Goal: Transaction & Acquisition: Purchase product/service

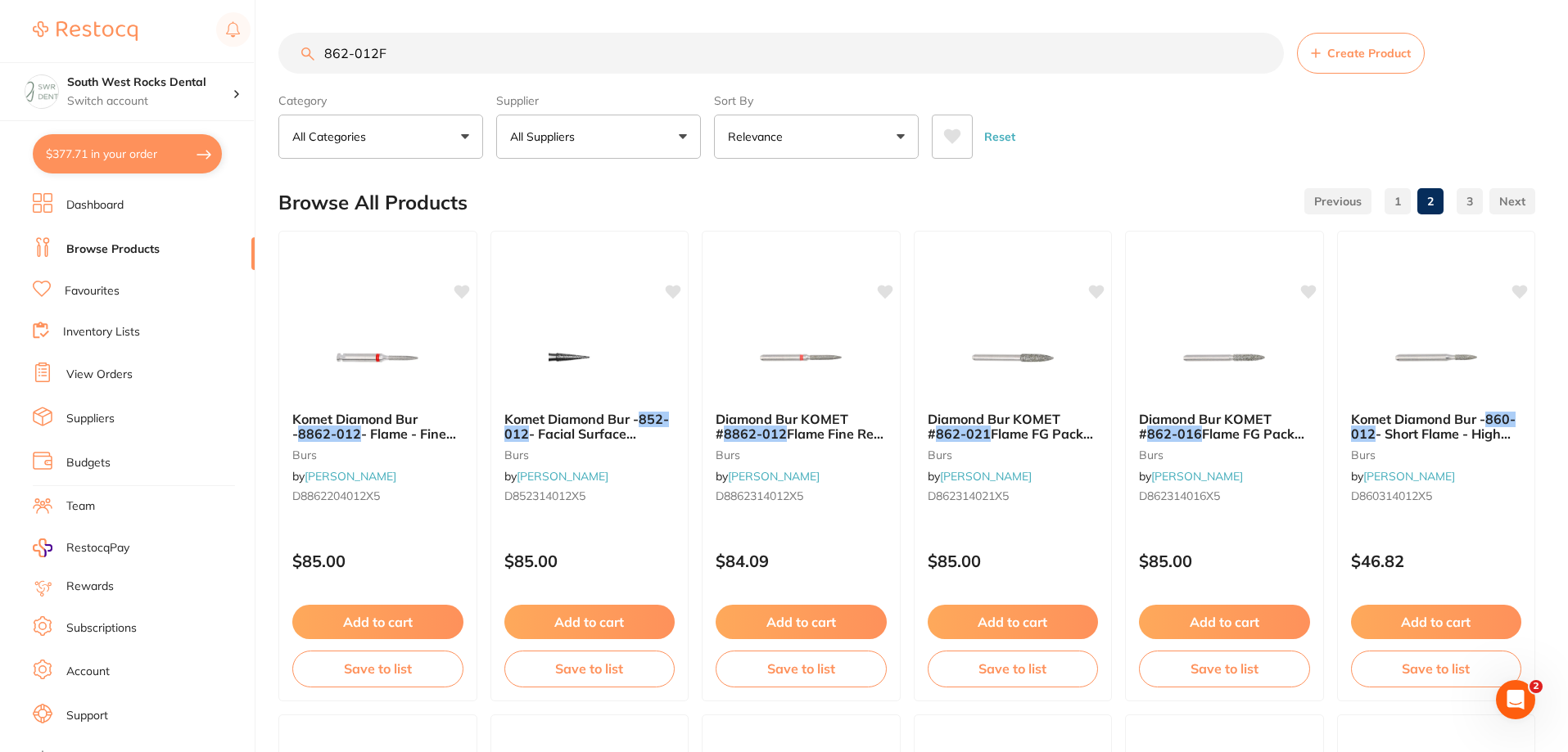
click at [1395, 199] on link "1" at bounding box center [1396, 201] width 26 height 33
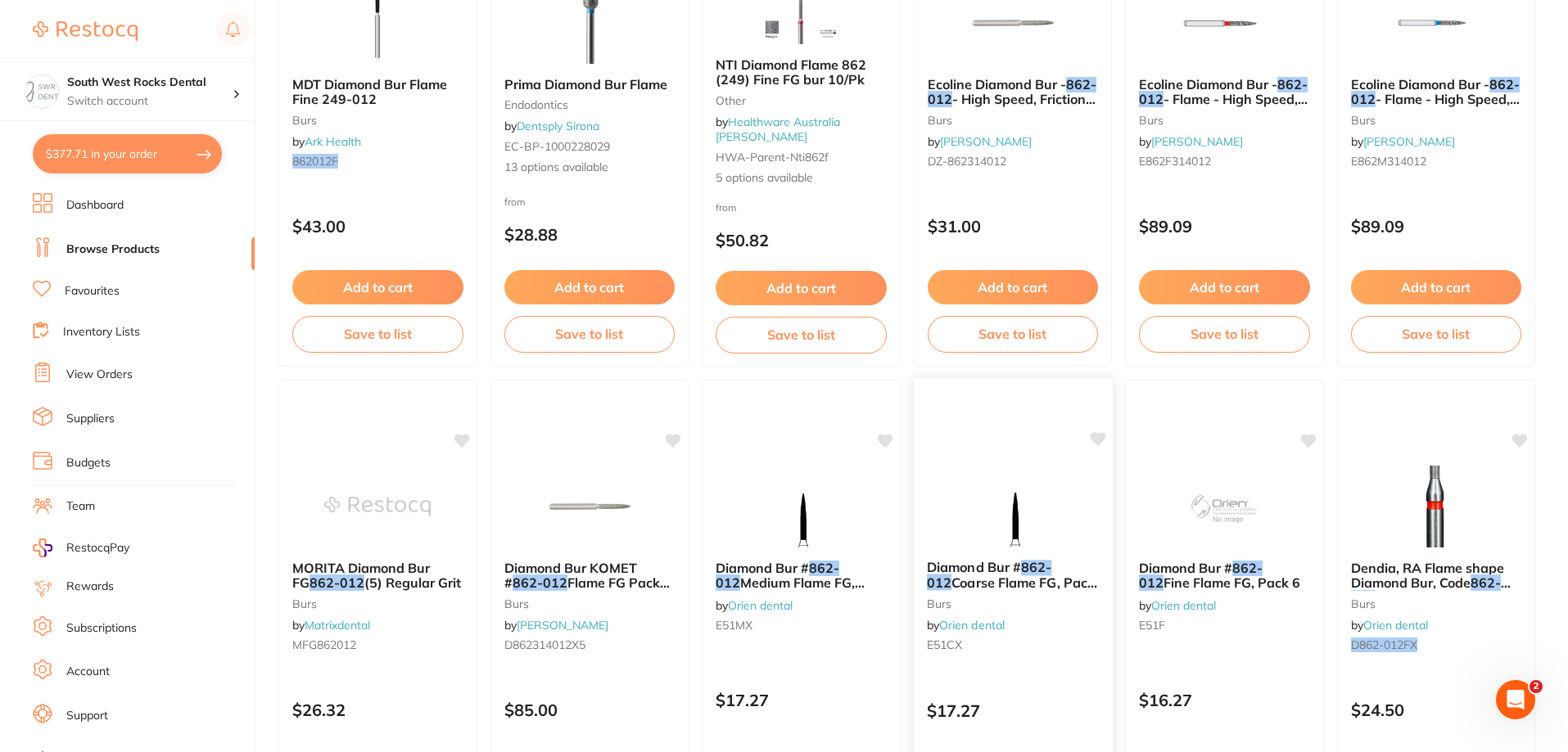
scroll to position [328, 0]
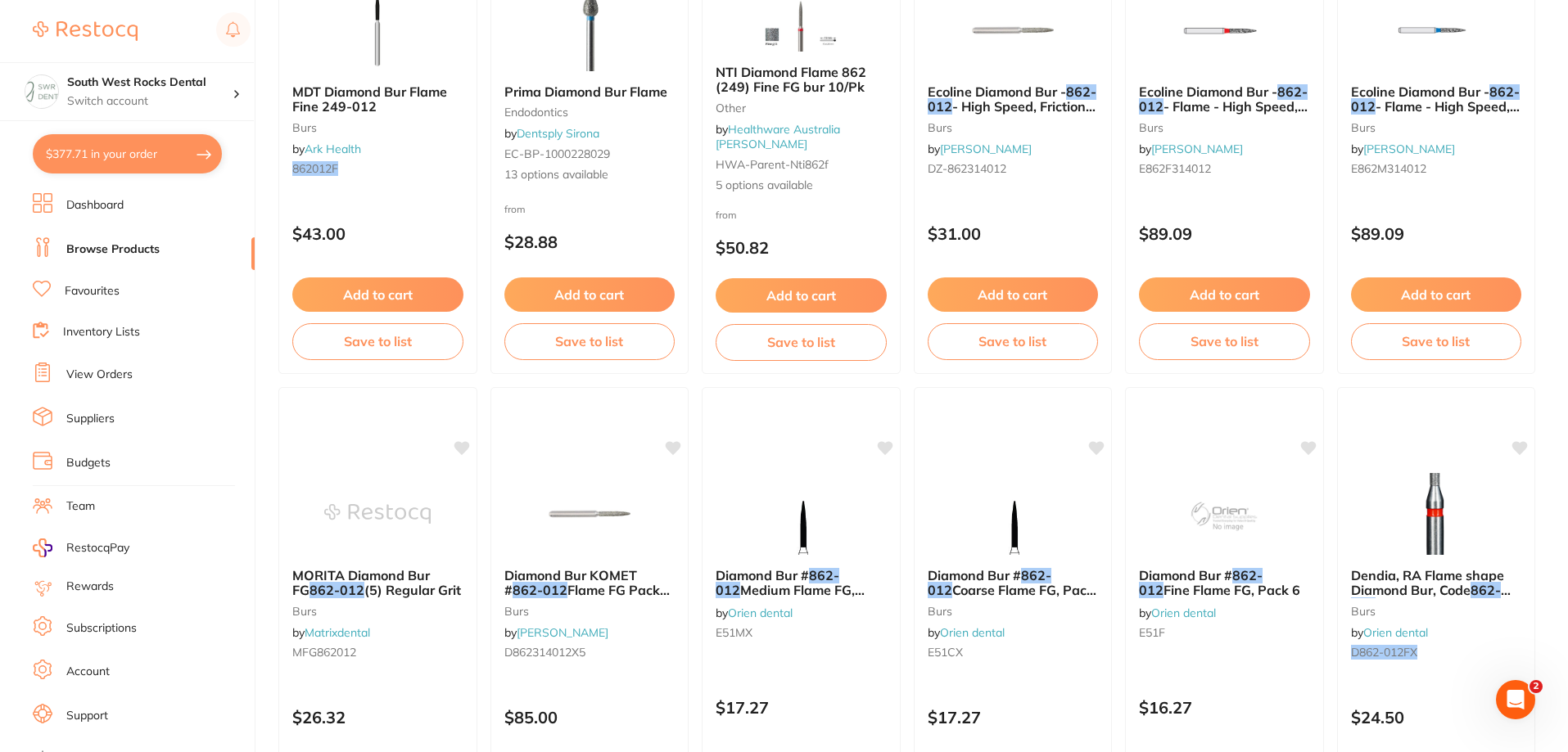
click at [91, 245] on link "Browse Products" at bounding box center [112, 249] width 93 height 16
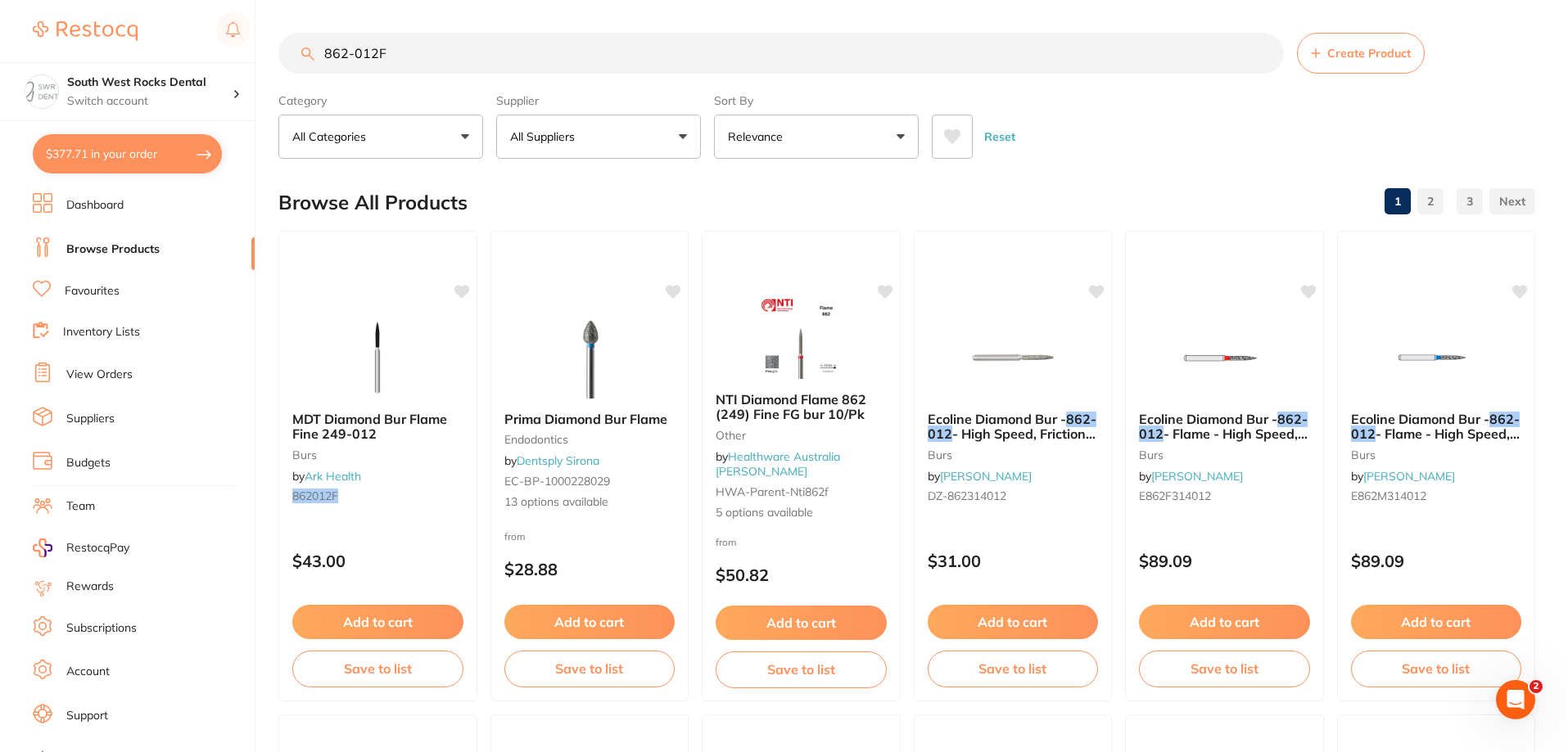
click at [679, 134] on button "All Suppliers" at bounding box center [599, 137] width 205 height 44
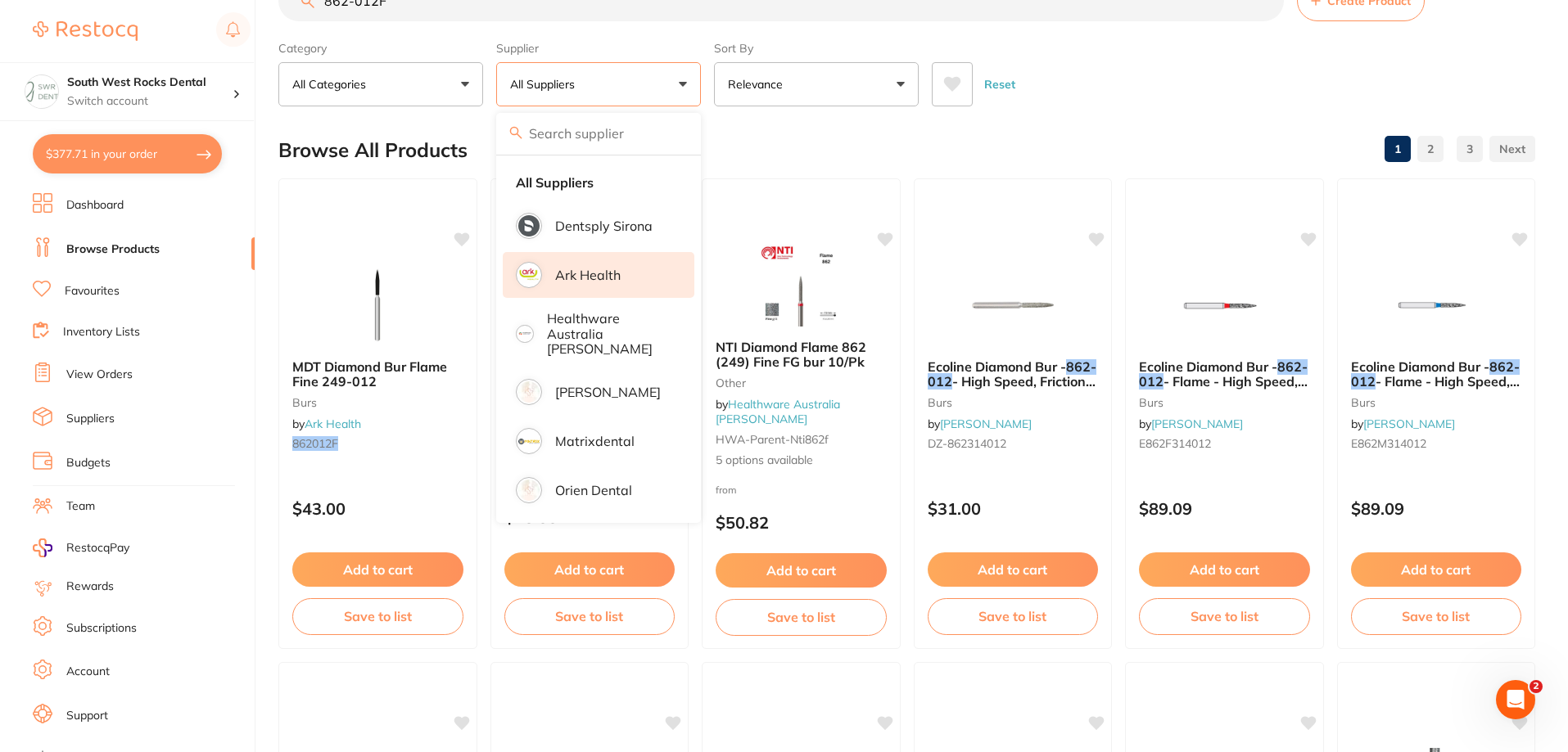
scroll to position [81, 0]
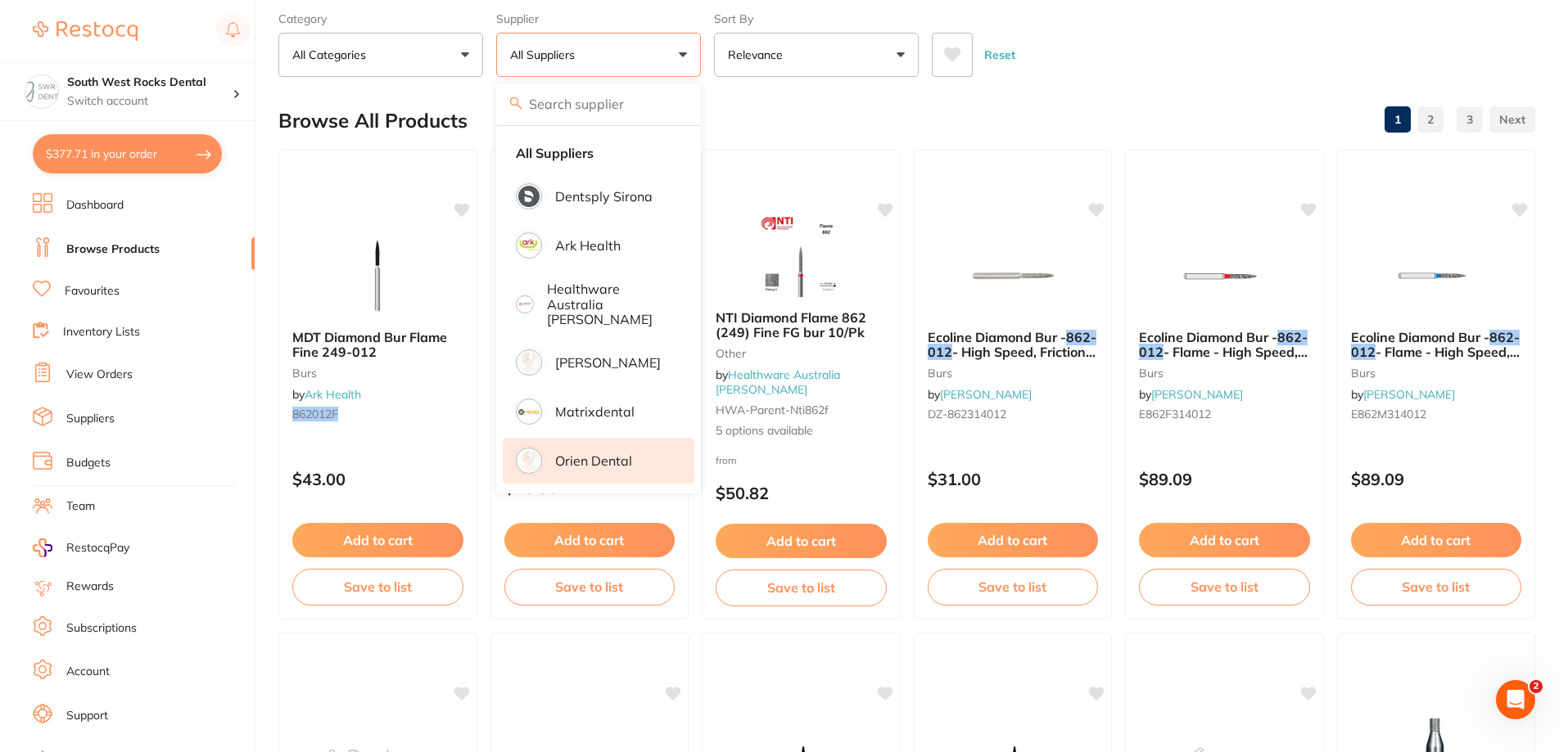
click at [604, 453] on p "Orien dental" at bounding box center [593, 460] width 77 height 14
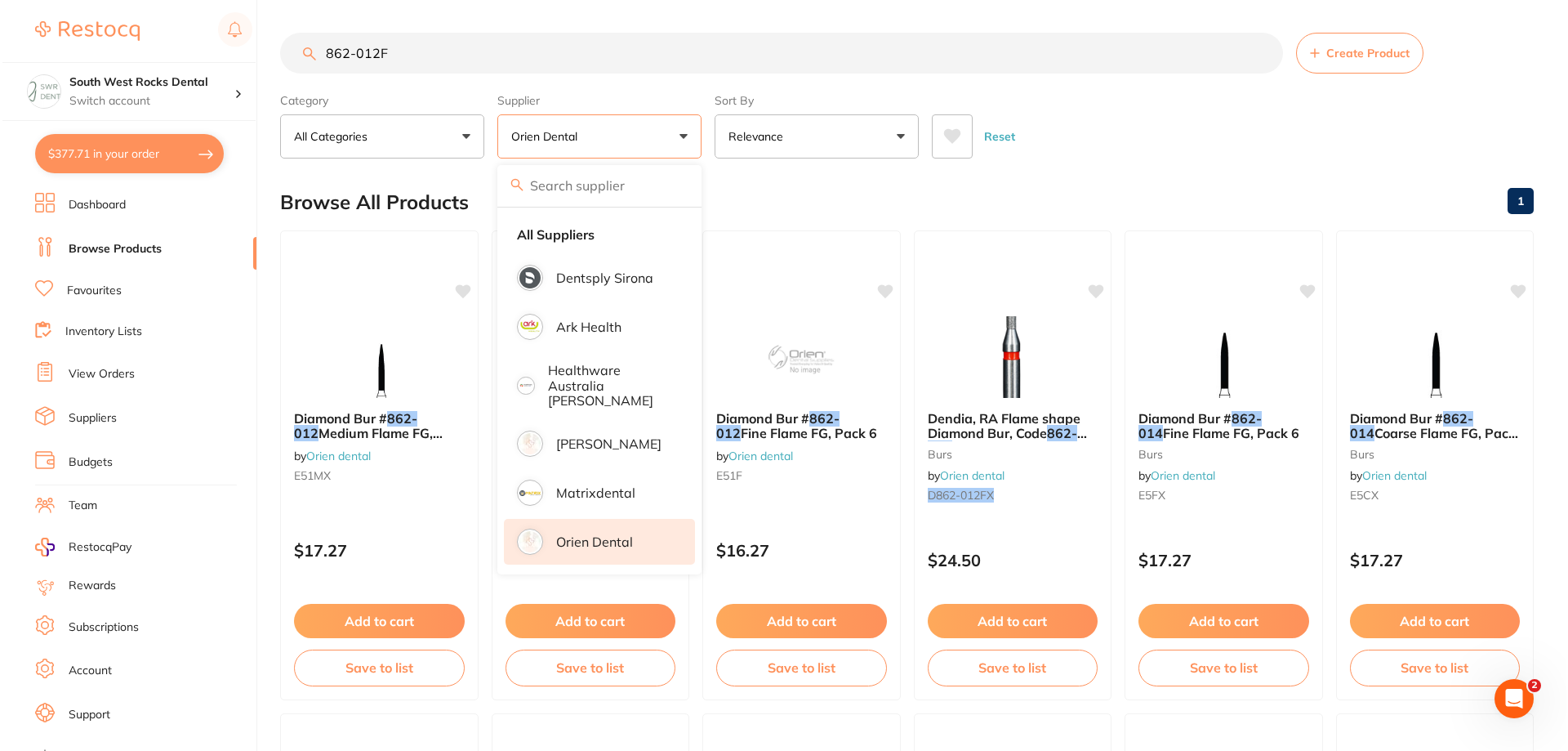
scroll to position [0, 0]
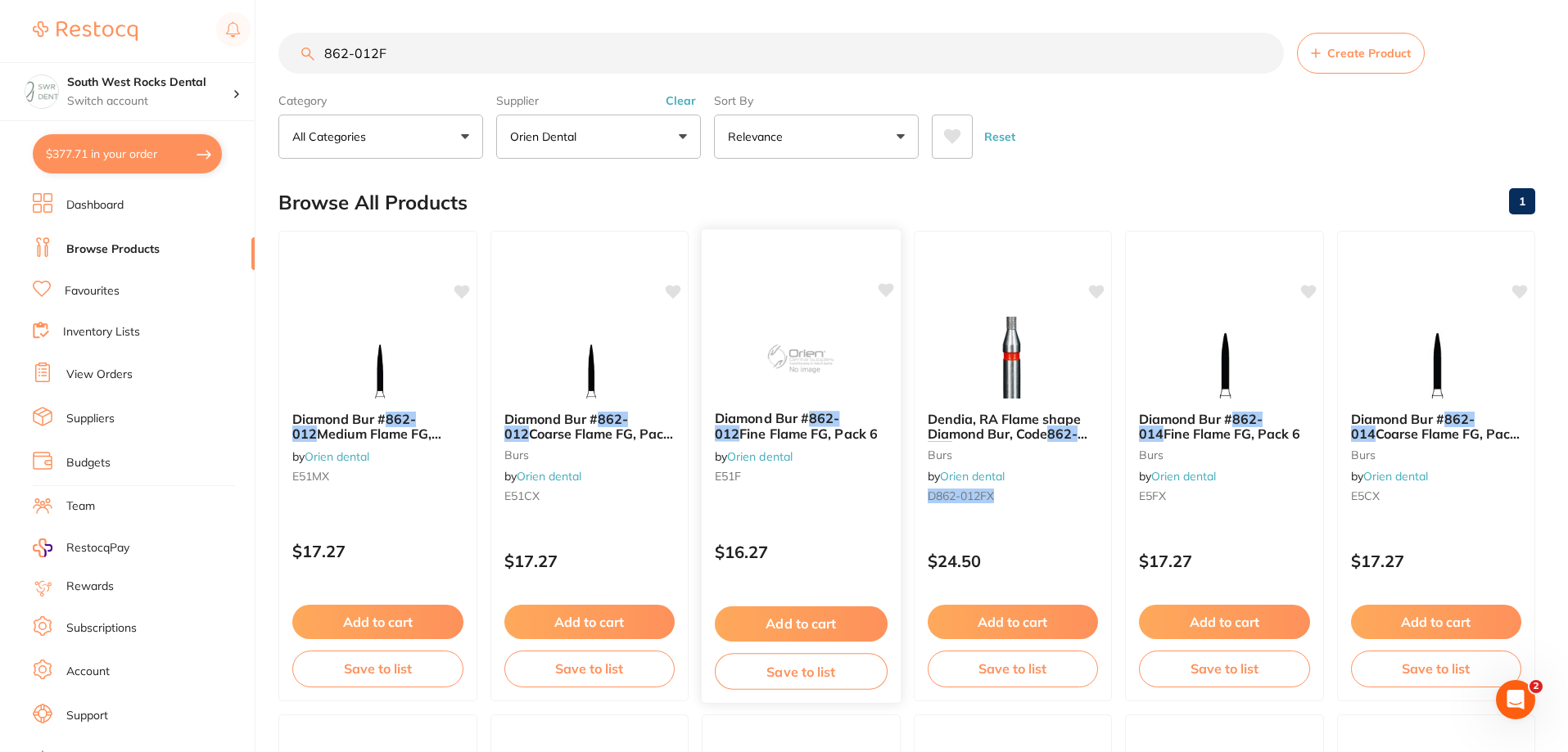
click at [829, 422] on em "862-012" at bounding box center [777, 425] width 126 height 32
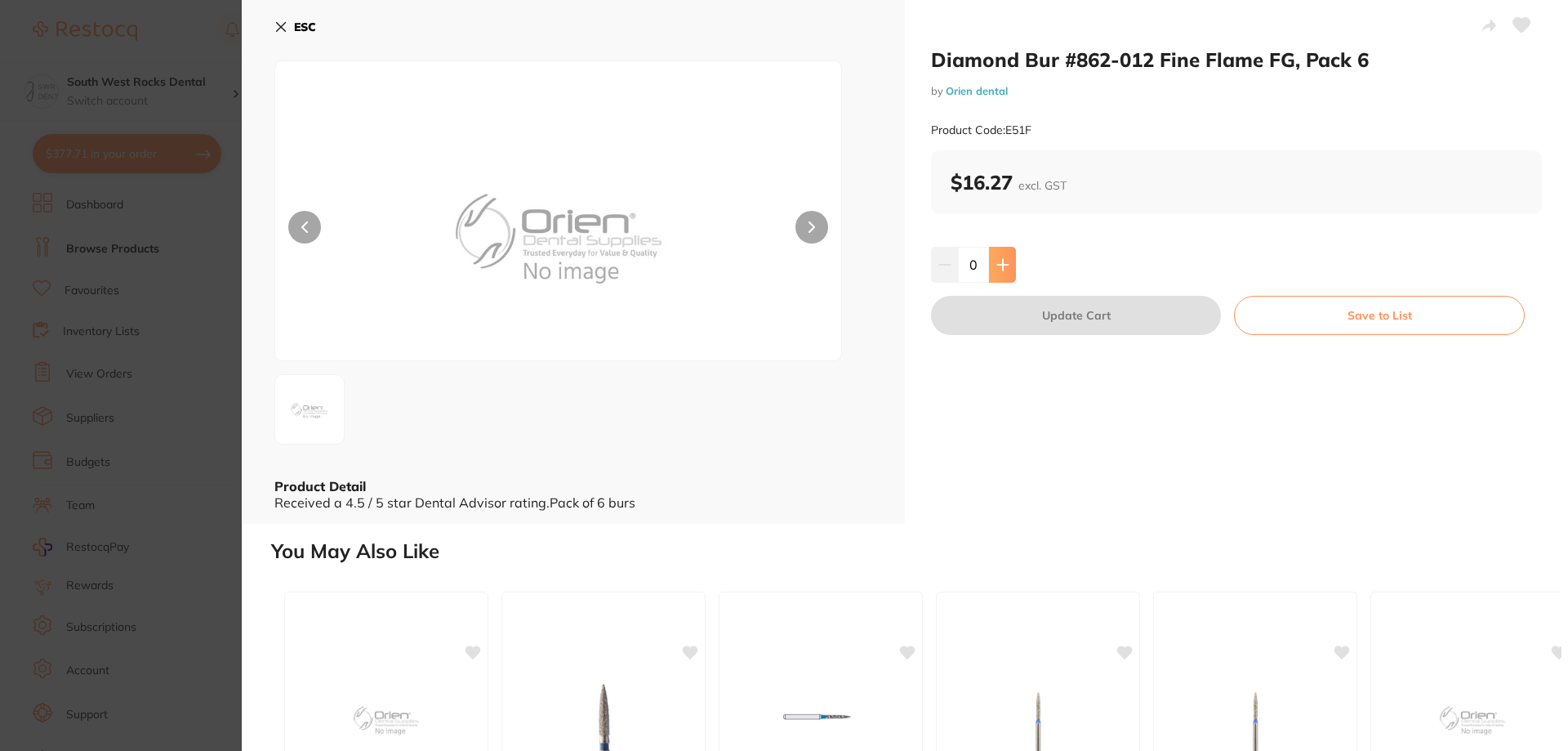
click at [999, 273] on button at bounding box center [1002, 265] width 27 height 36
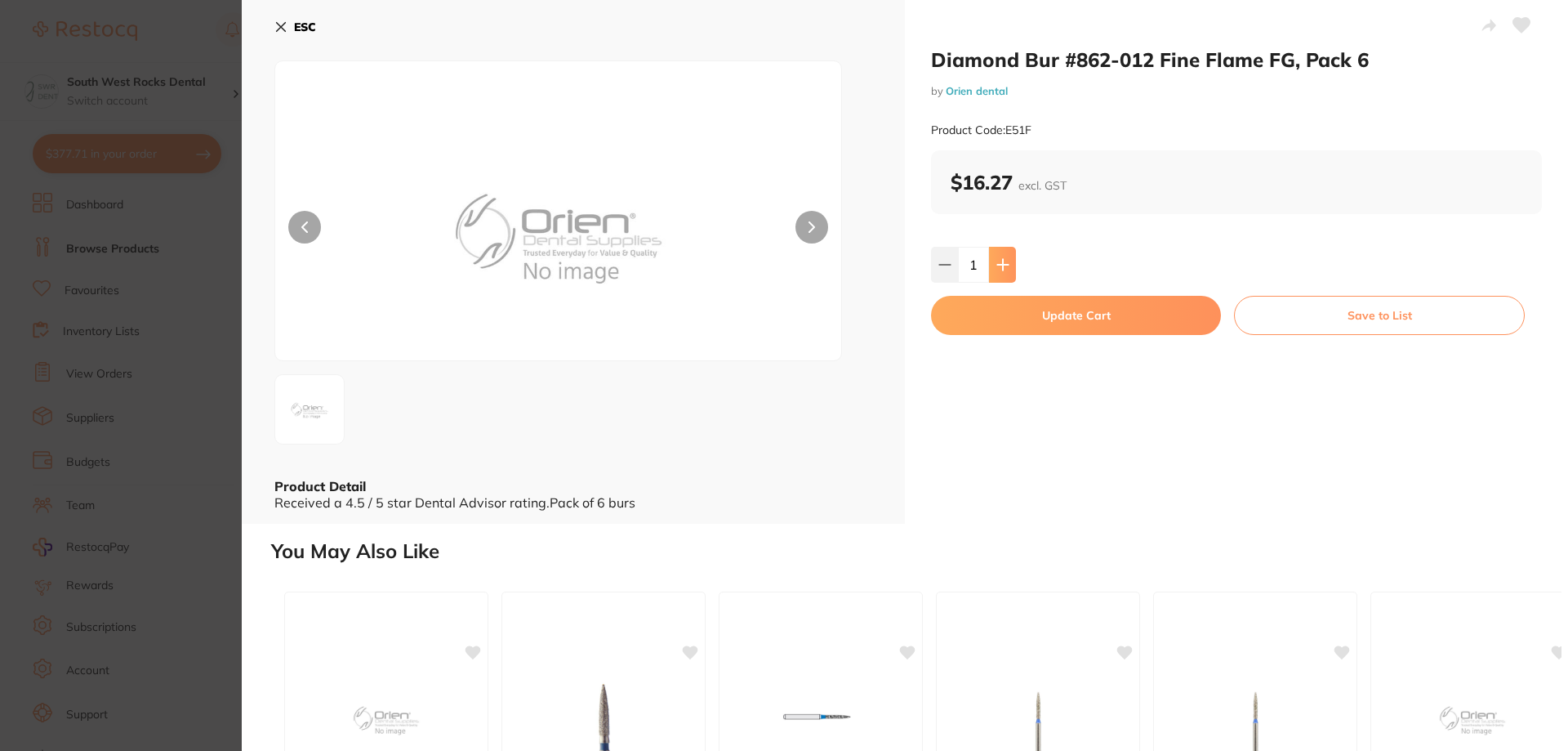
click at [999, 273] on button at bounding box center [1002, 265] width 27 height 36
type input "3"
click at [1091, 311] on button "Update Cart" at bounding box center [1076, 315] width 290 height 39
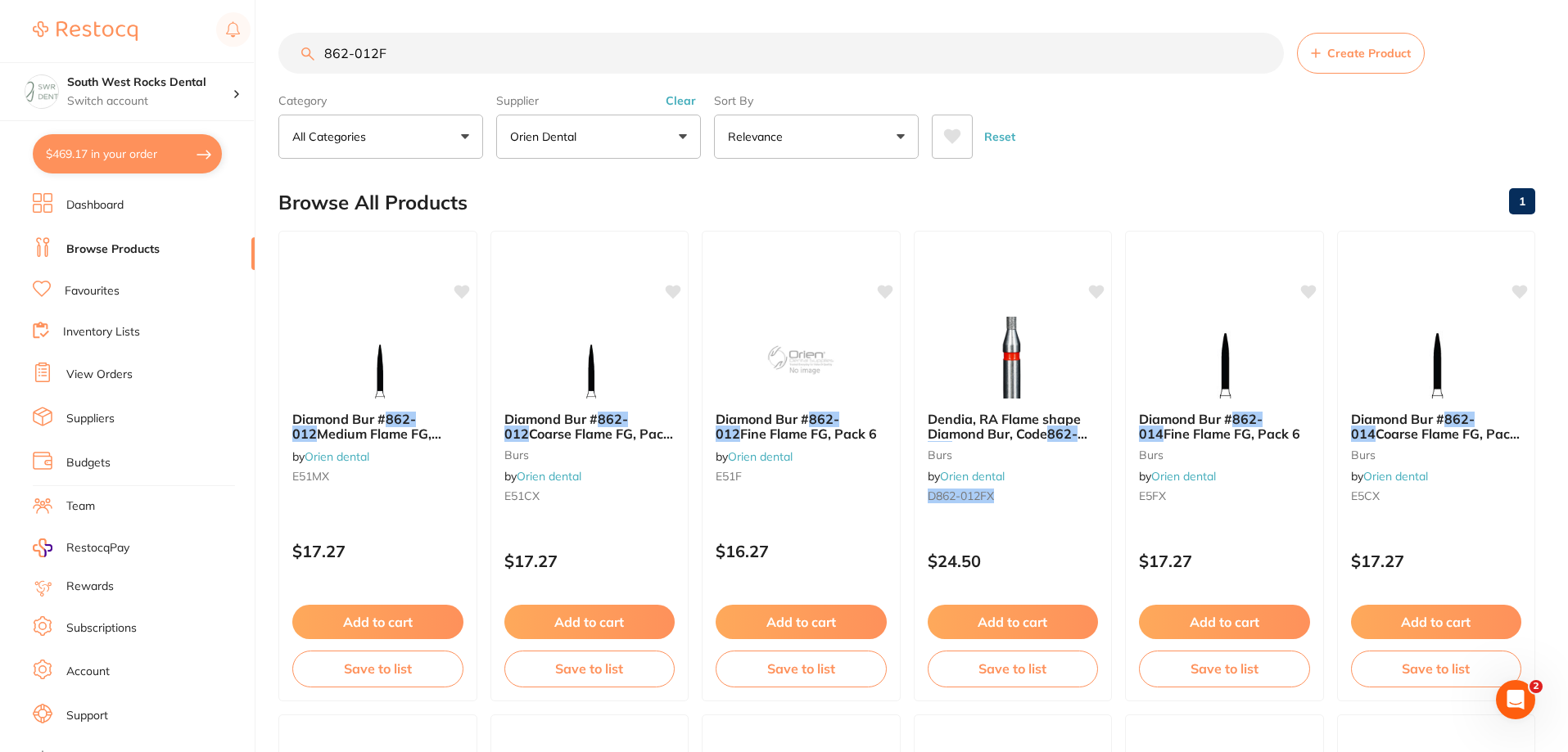
drag, startPoint x: 401, startPoint y: 43, endPoint x: 318, endPoint y: 59, distance: 84.5
click at [318, 59] on input "862-012F" at bounding box center [780, 53] width 1005 height 41
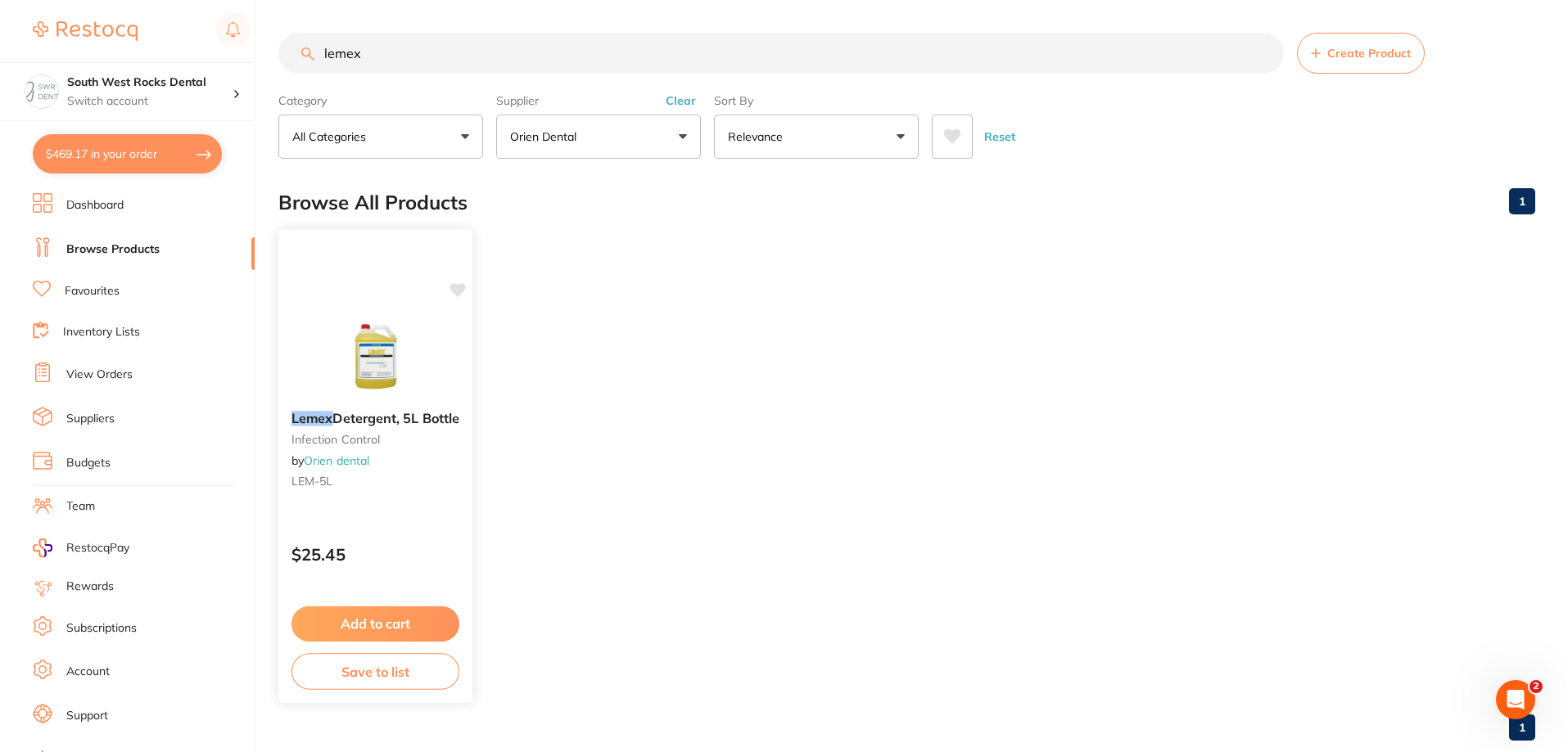
type input "lemex"
click at [457, 287] on icon at bounding box center [458, 290] width 15 height 14
click at [368, 626] on button "Add to cart" at bounding box center [375, 624] width 168 height 35
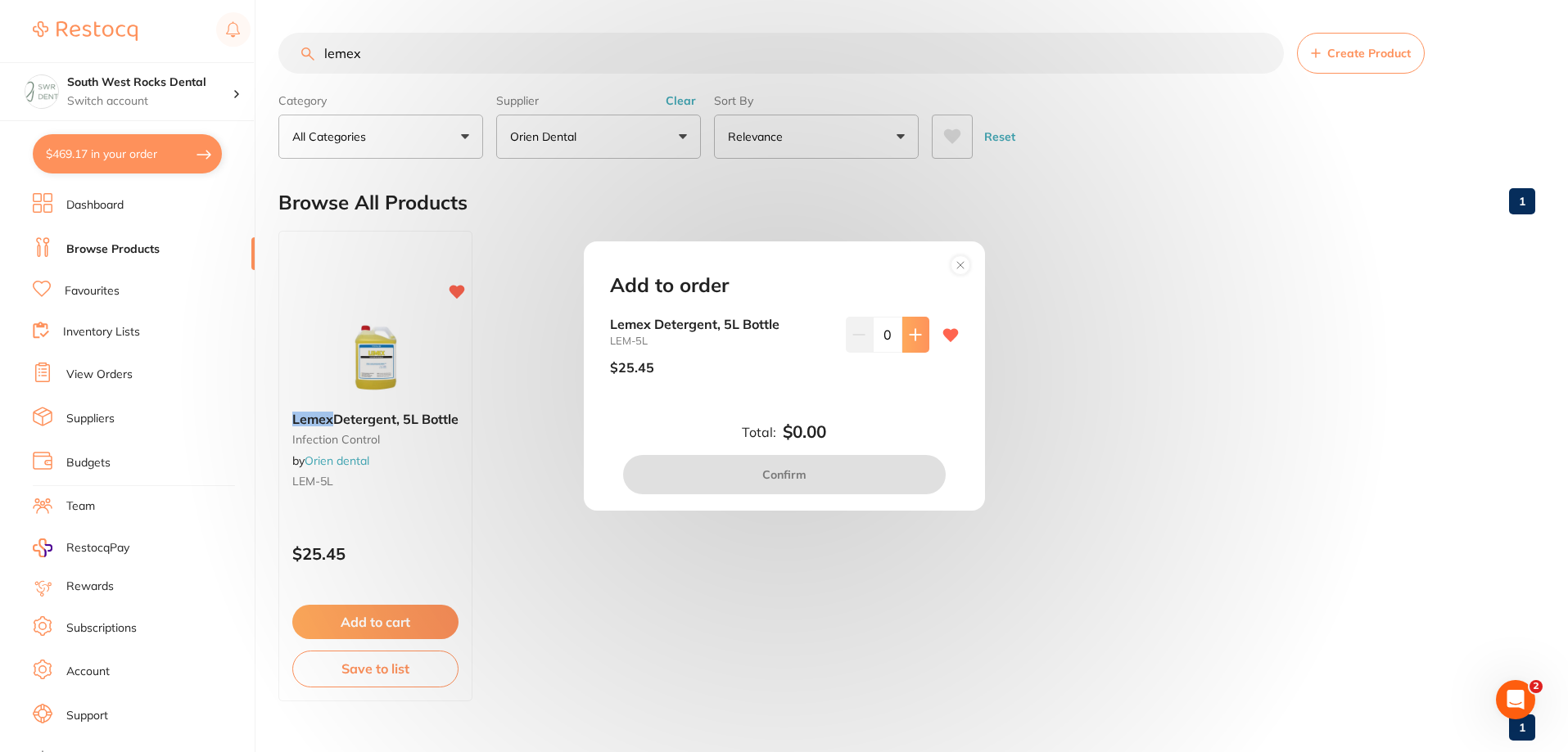
click at [910, 344] on button at bounding box center [915, 335] width 27 height 36
type input "1"
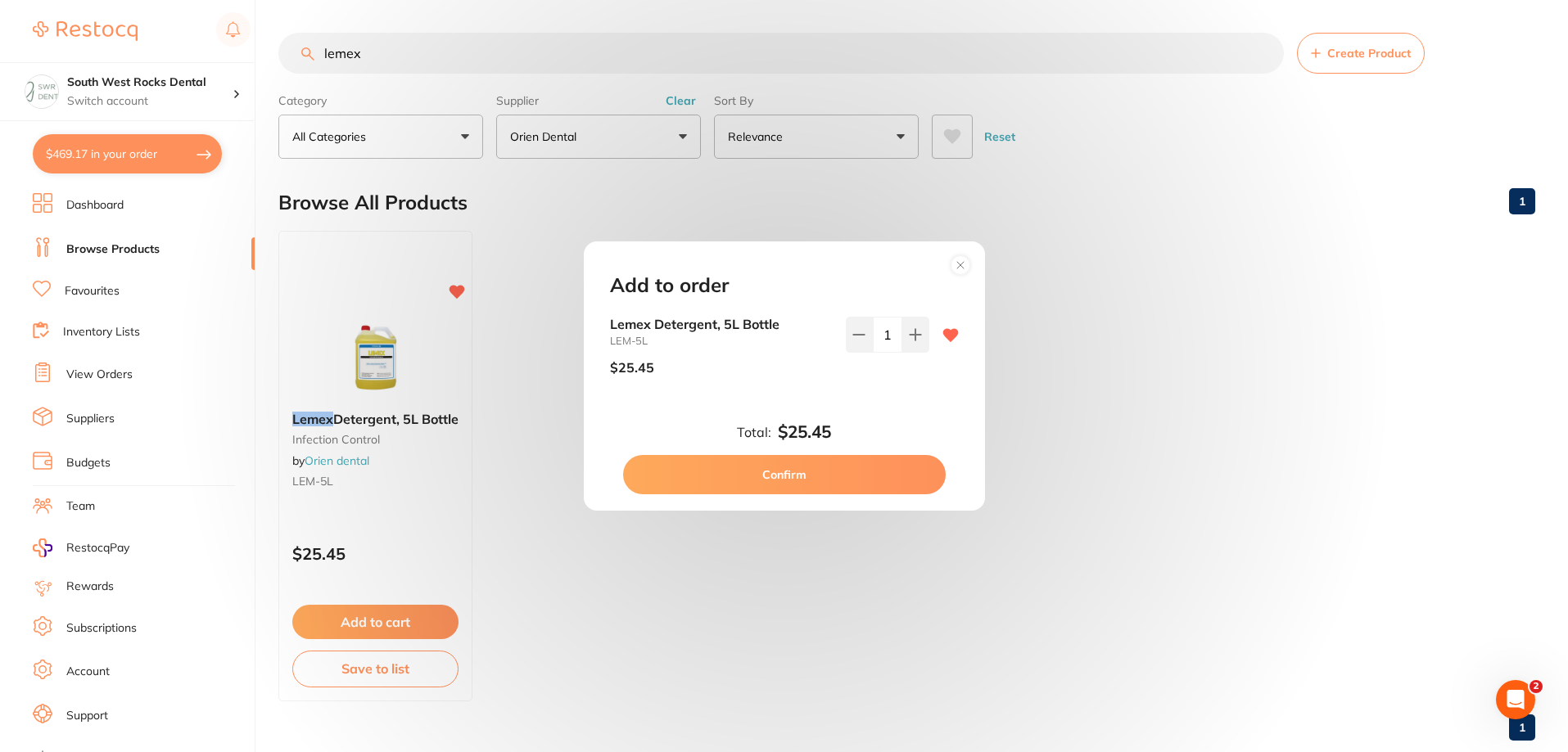
click at [818, 470] on button "Confirm" at bounding box center [784, 474] width 323 height 39
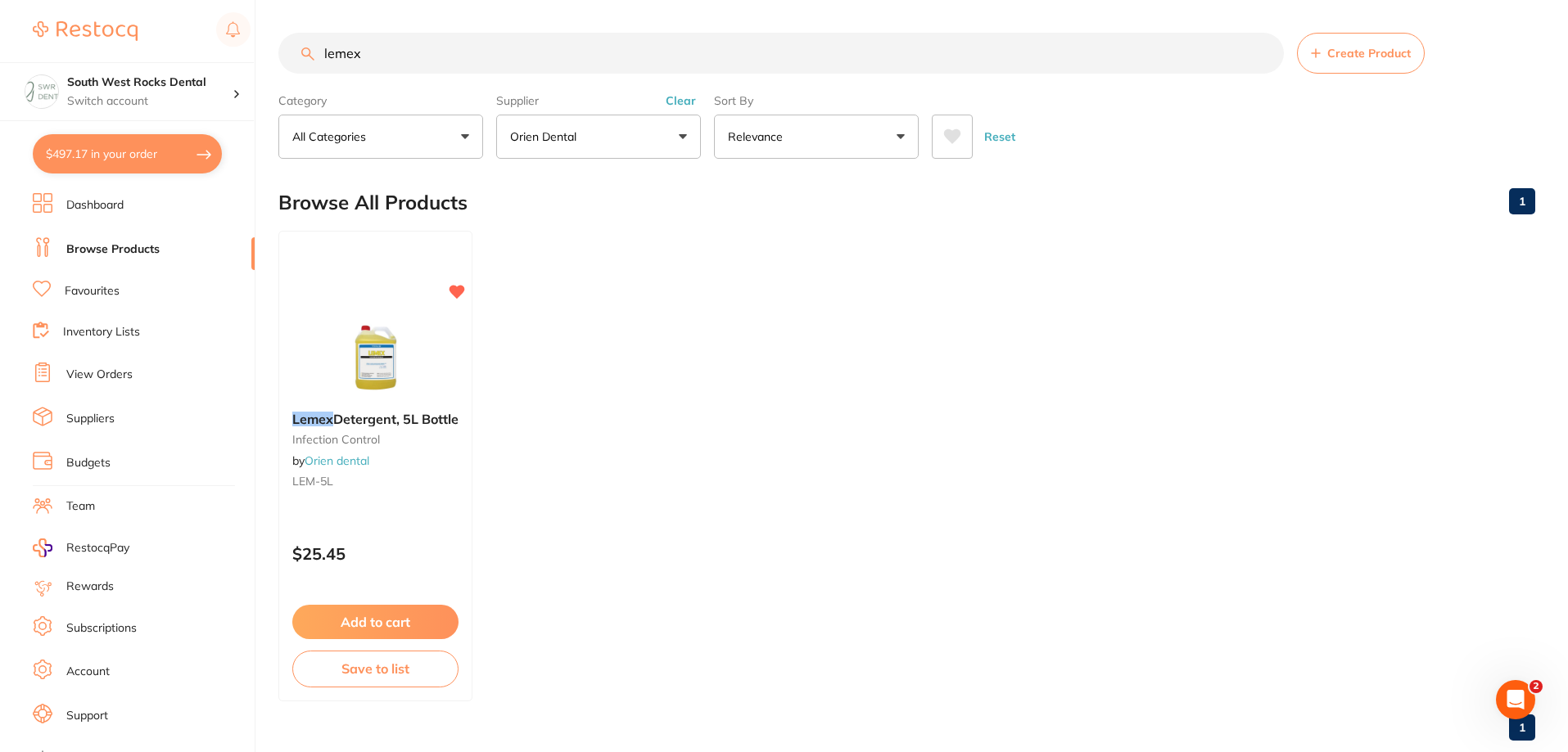
click at [108, 160] on button "$497.17 in your order" at bounding box center [127, 153] width 189 height 39
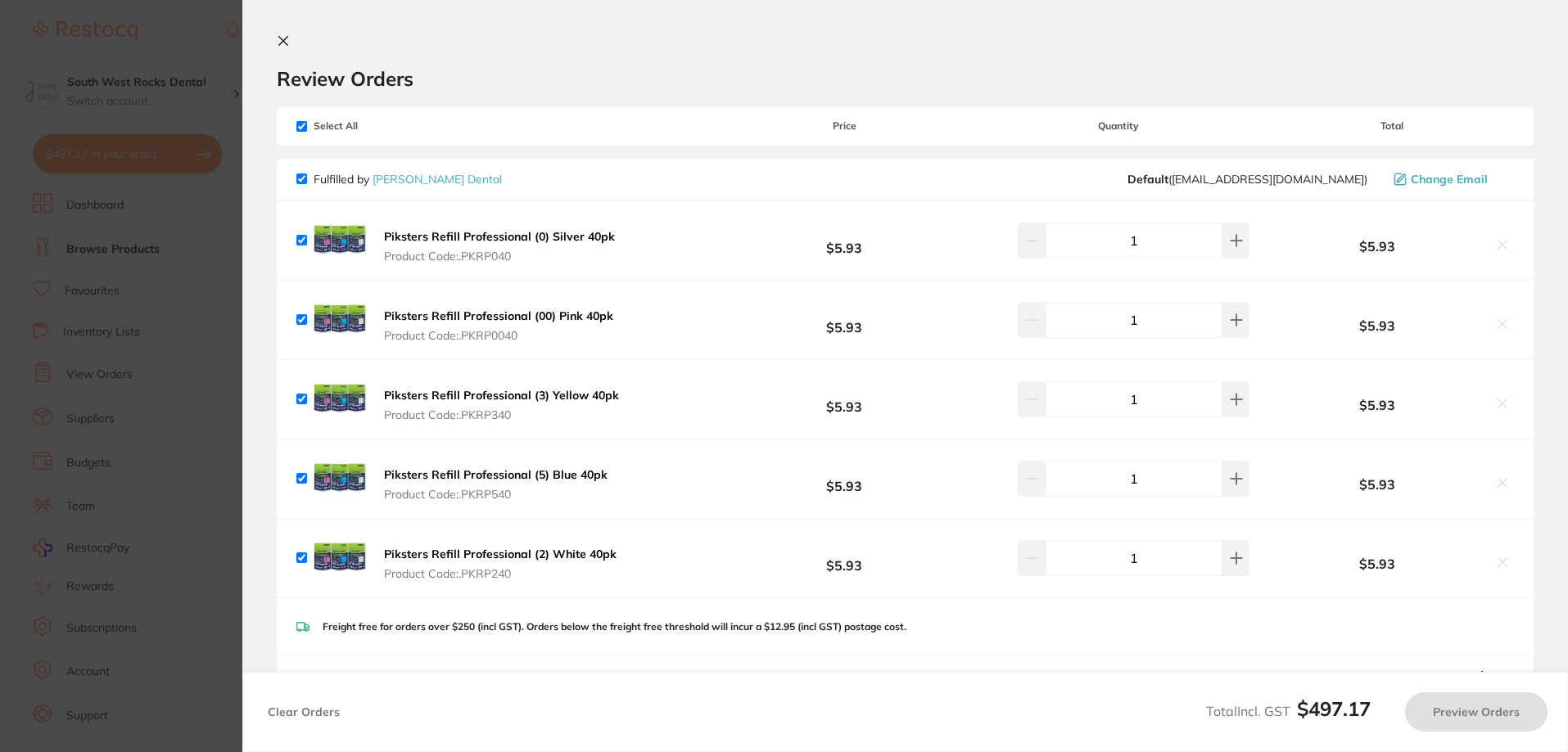
checkbox input "true"
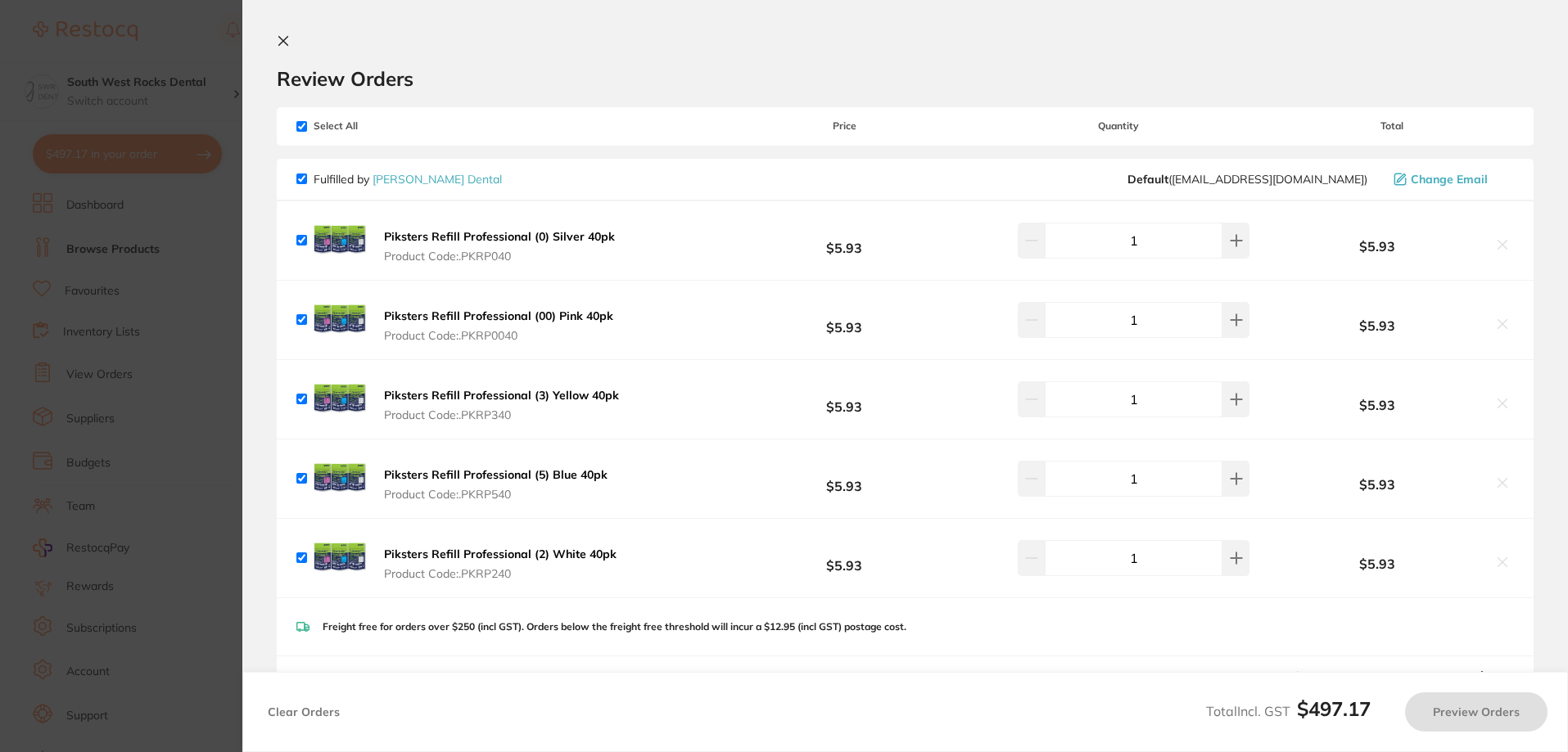
checkbox input "true"
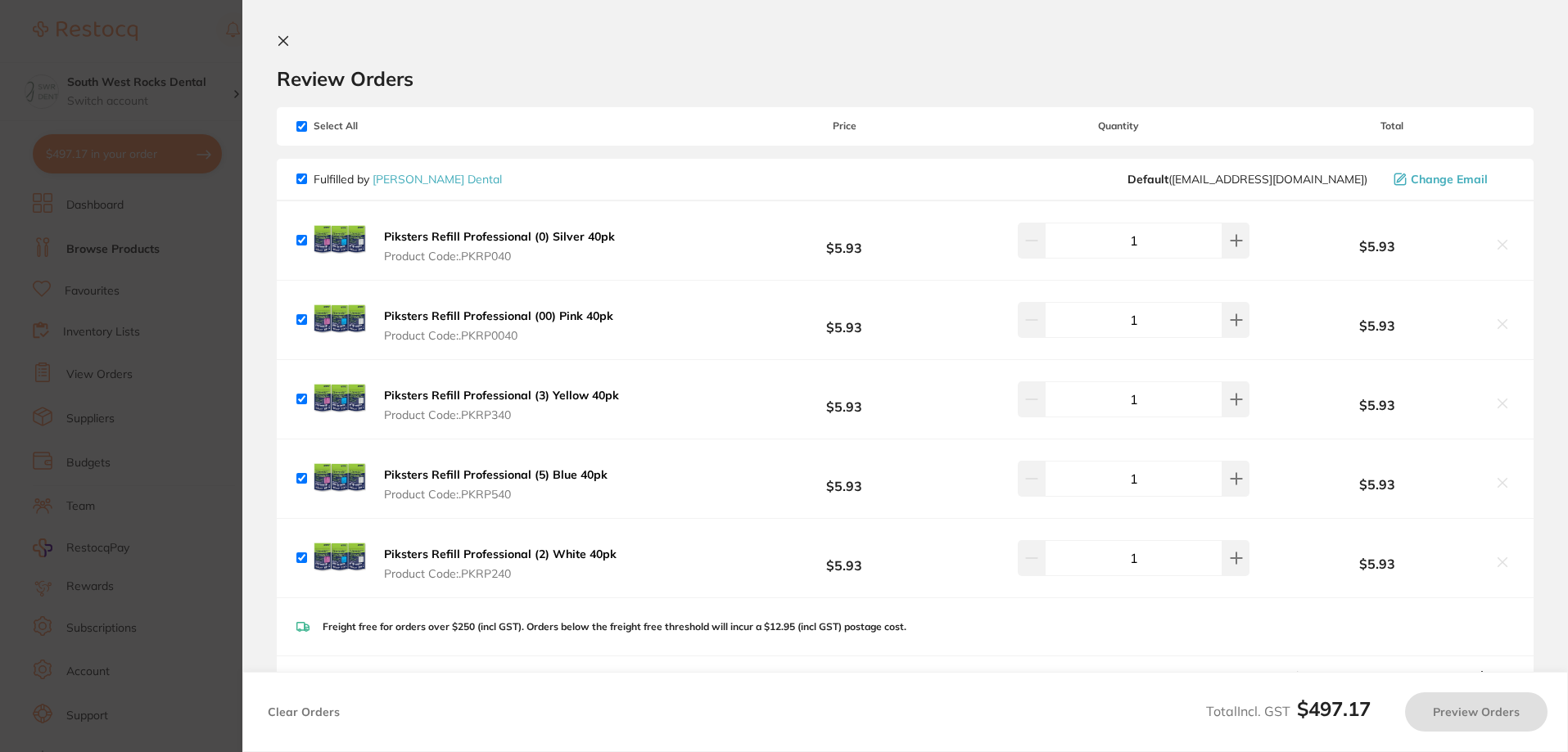
checkbox input "true"
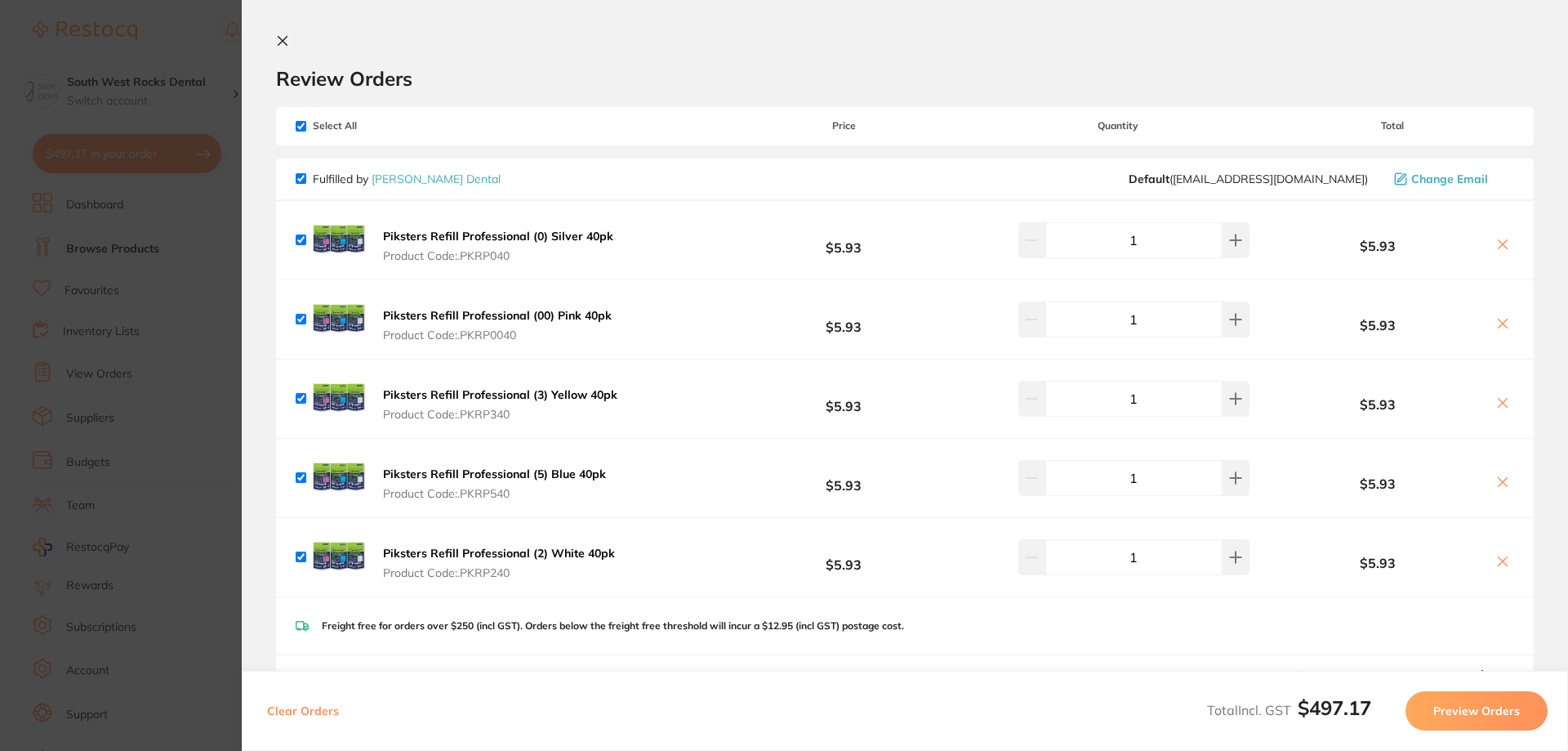
click at [275, 39] on section "Review Orders Your orders are being processed and we will notify you once we ha…" at bounding box center [904, 375] width 1326 height 751
click at [278, 40] on icon at bounding box center [283, 41] width 13 height 13
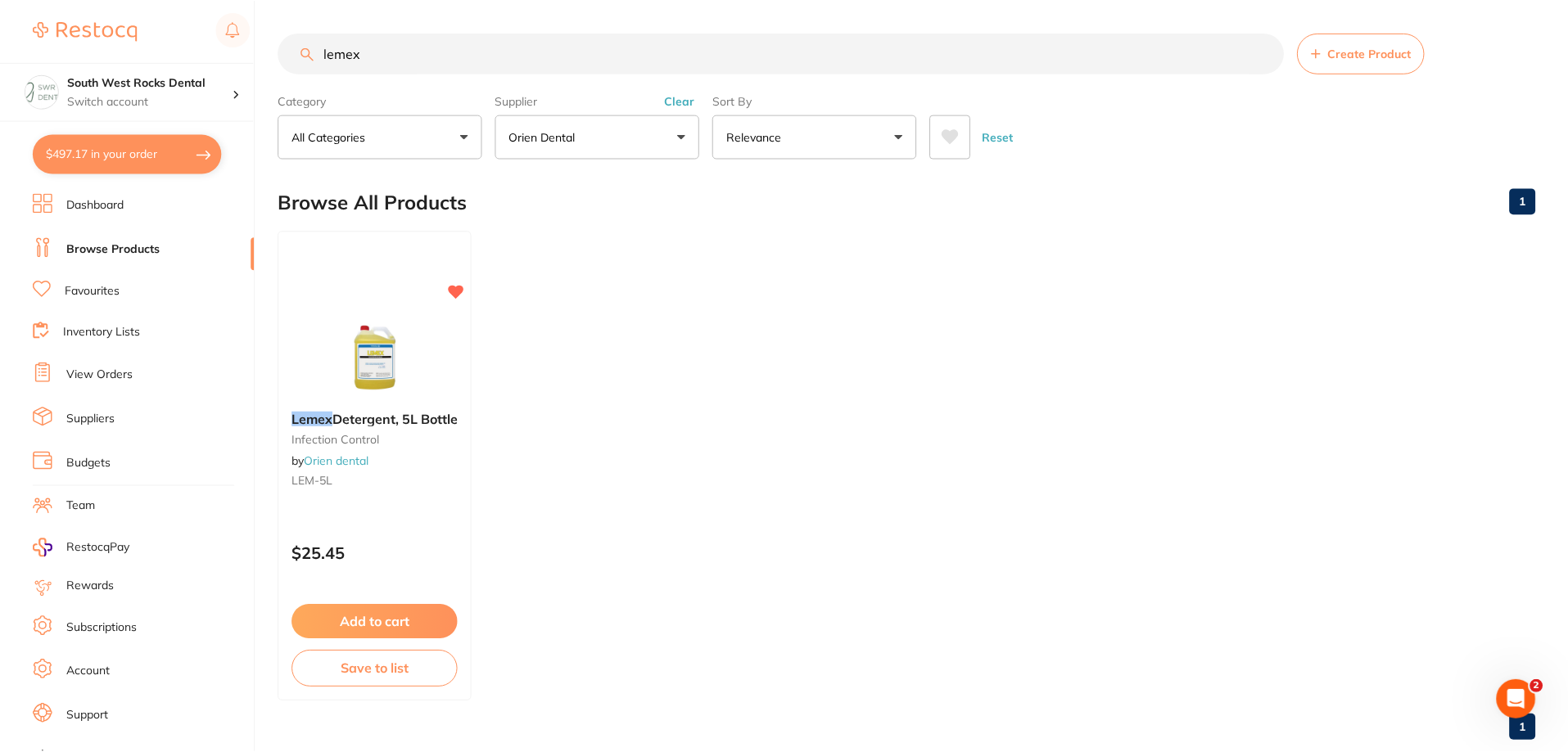
scroll to position [1, 0]
drag, startPoint x: 365, startPoint y: 50, endPoint x: 311, endPoint y: 50, distance: 54.0
click at [311, 50] on div "lemex Create Product" at bounding box center [906, 52] width 1257 height 41
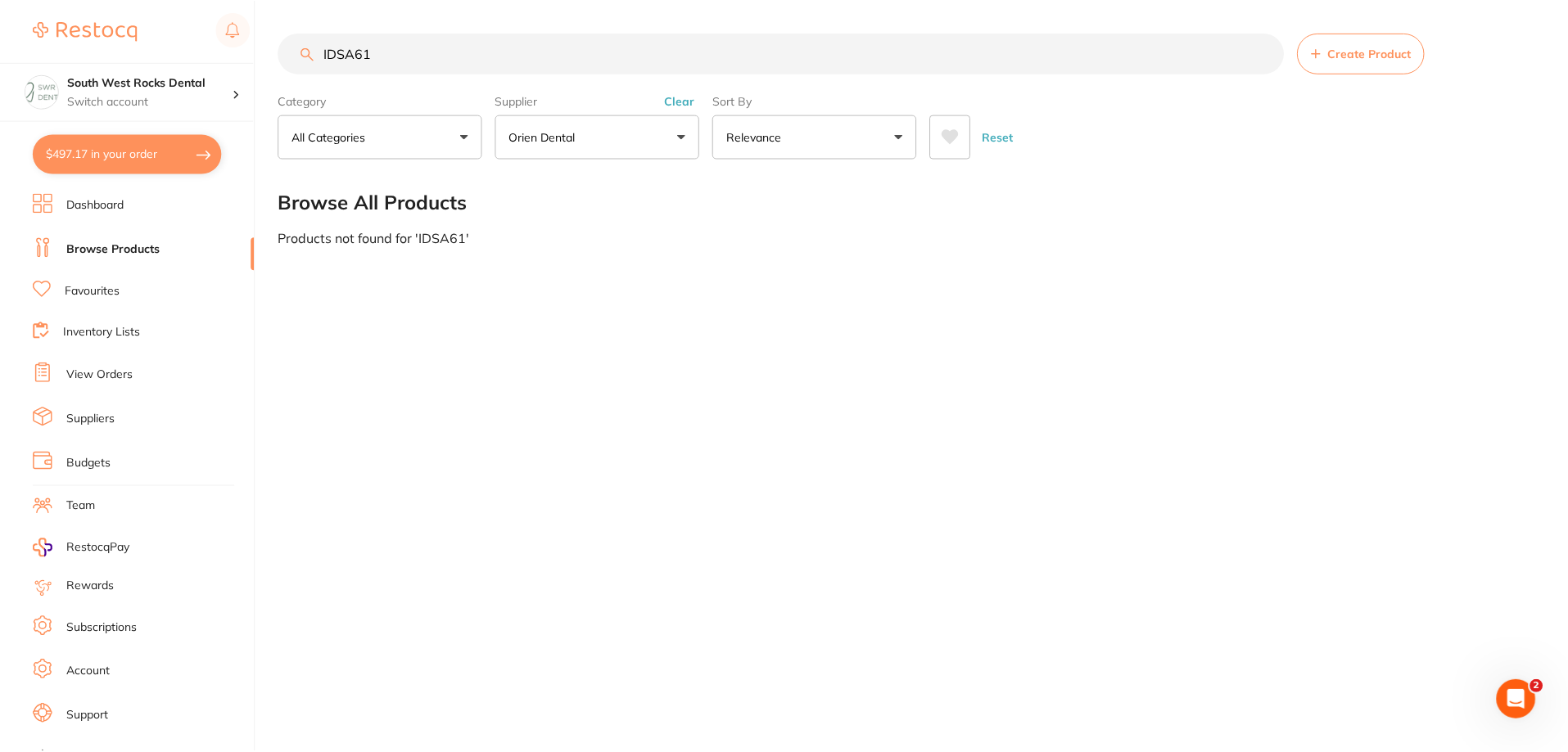
scroll to position [0, 0]
type input "IDSA6136A"
drag, startPoint x: 396, startPoint y: 54, endPoint x: 320, endPoint y: 54, distance: 76.0
click at [320, 54] on input "IDSA6136A" at bounding box center [782, 53] width 1008 height 41
click at [665, 139] on button "Orien dental" at bounding box center [599, 137] width 205 height 44
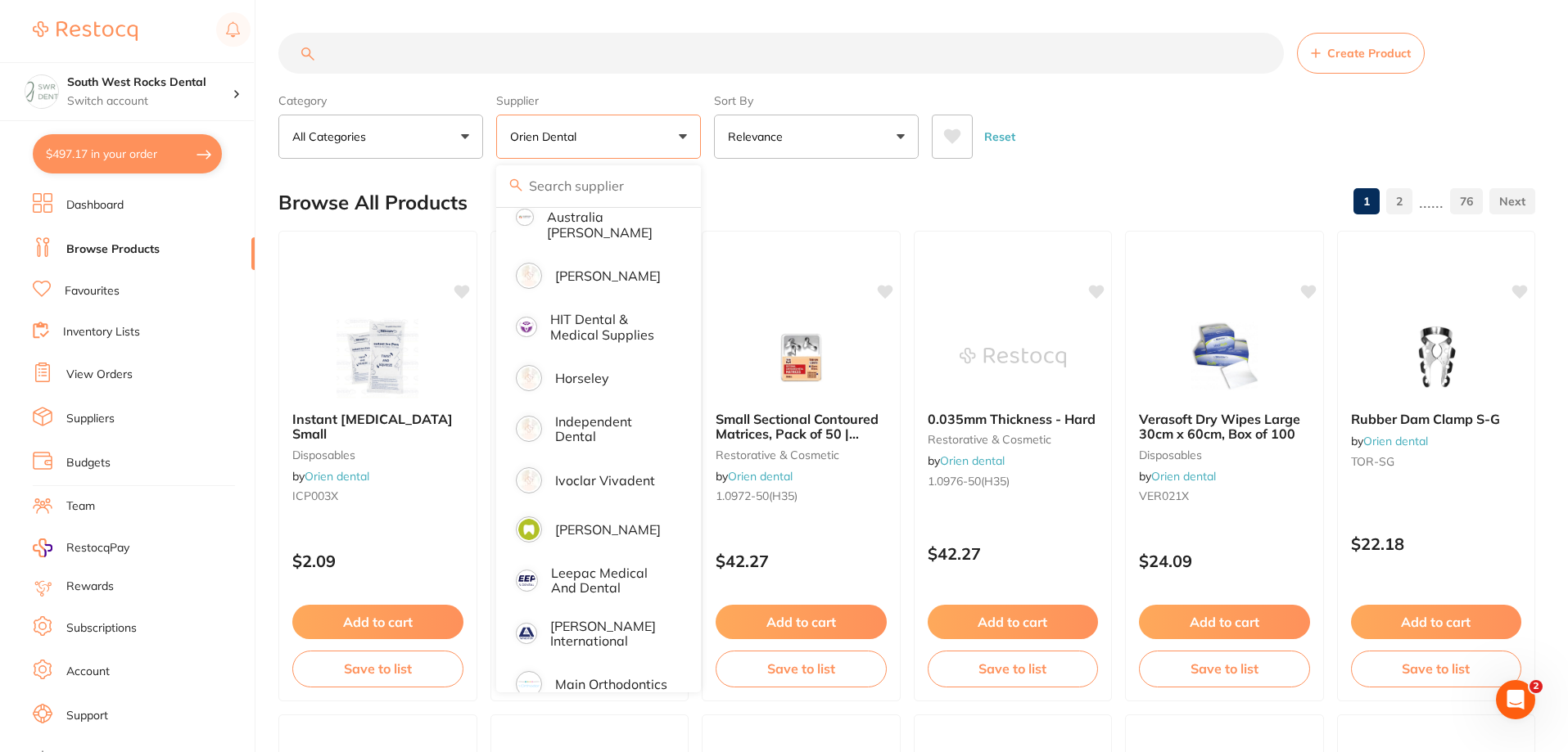
scroll to position [982, 0]
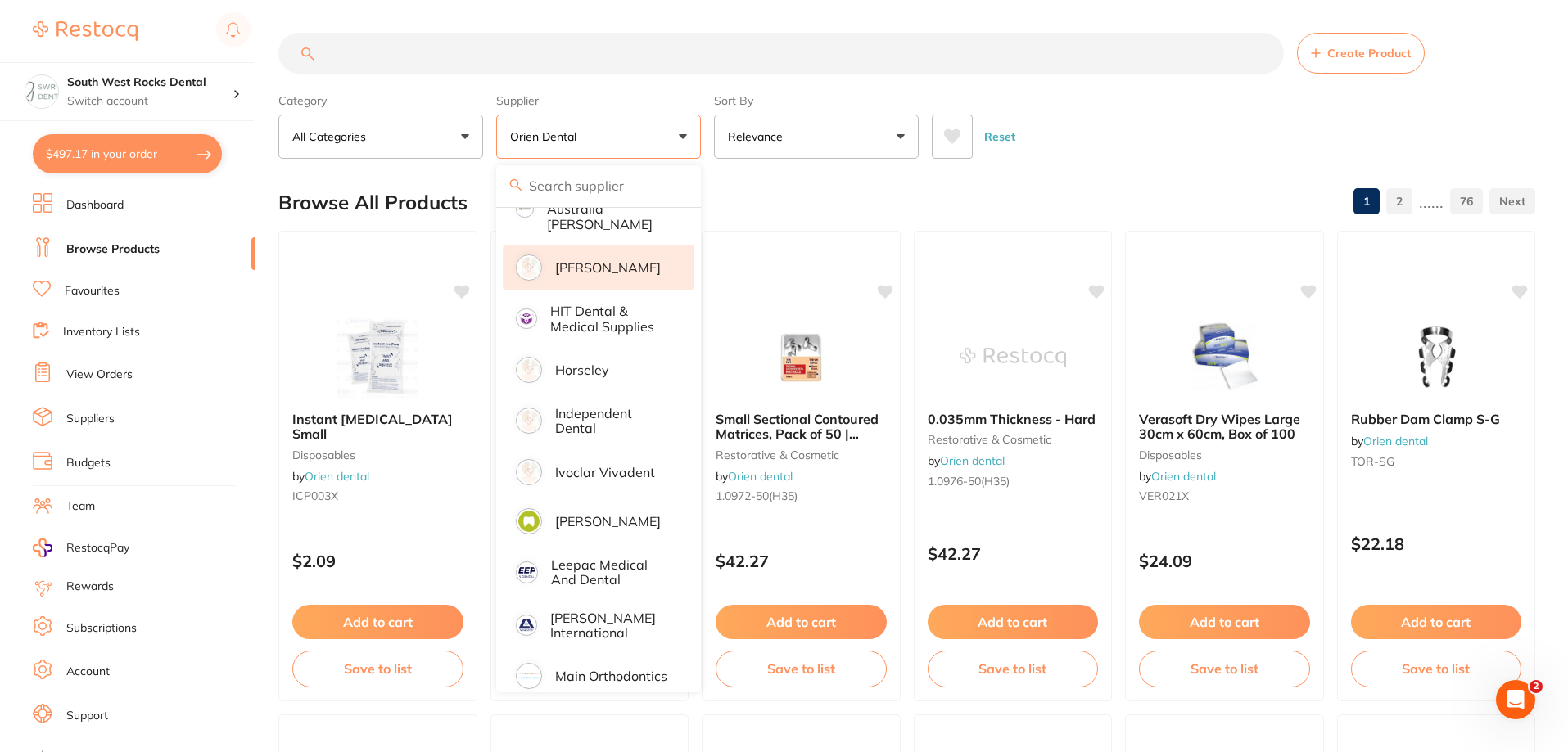
drag, startPoint x: 577, startPoint y: 400, endPoint x: 513, endPoint y: 234, distance: 177.9
click at [577, 396] on li "Independent Dental" at bounding box center [598, 421] width 192 height 50
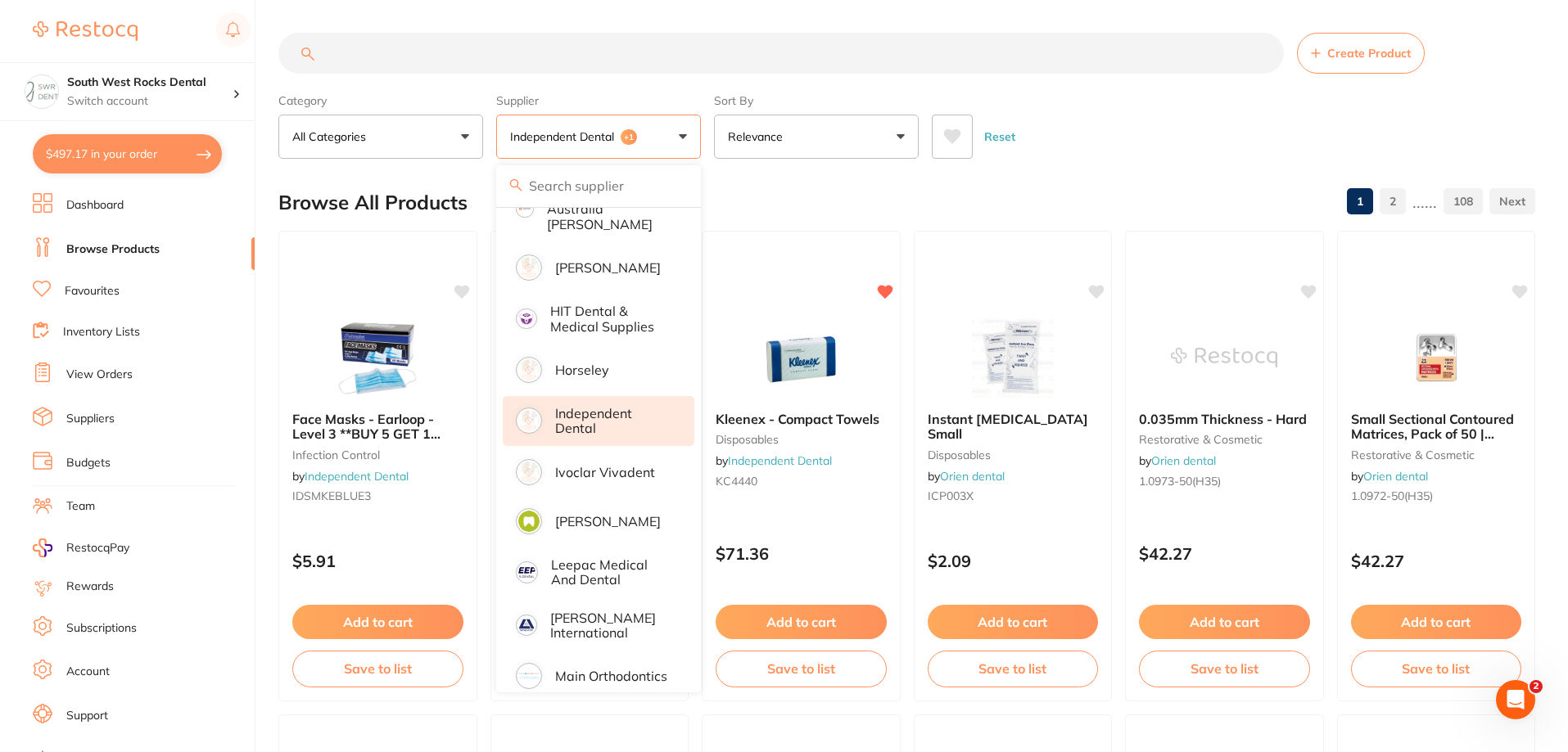
click at [394, 54] on input "search" at bounding box center [780, 53] width 1005 height 41
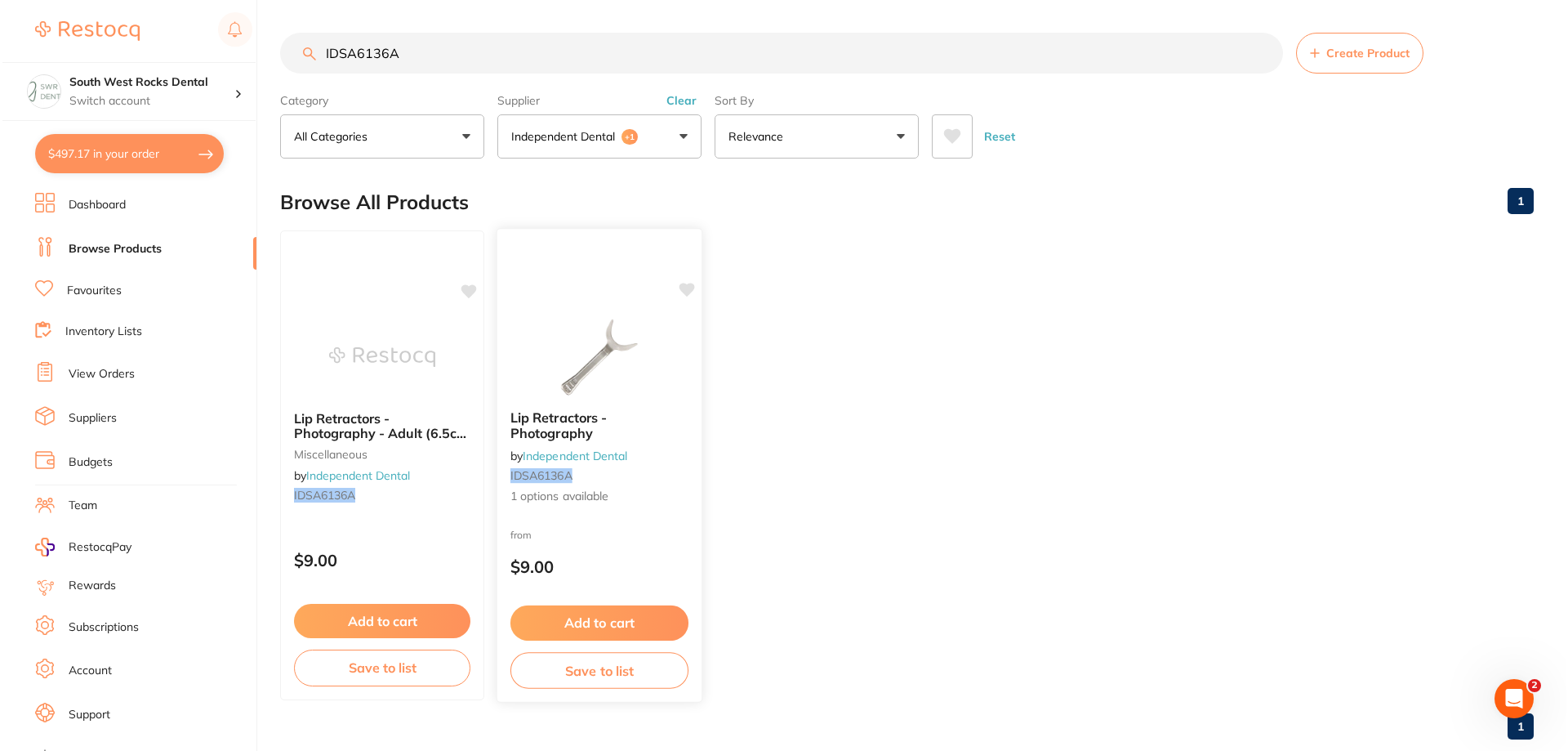
scroll to position [0, 0]
type input "IDSA6136A"
click at [574, 423] on span "Lip Retractors - Photography" at bounding box center [555, 425] width 97 height 32
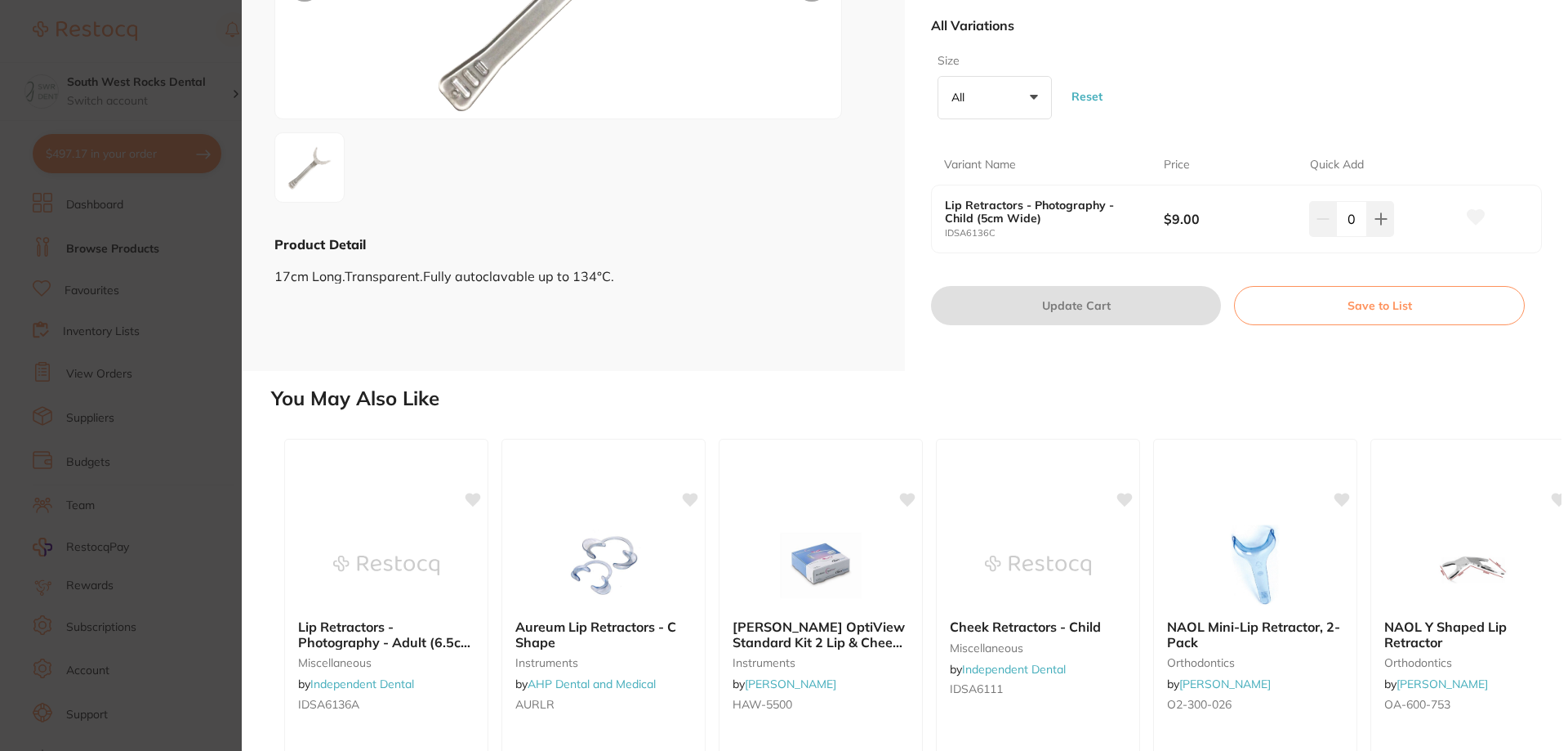
scroll to position [245, 0]
click at [474, 497] on icon at bounding box center [474, 496] width 15 height 14
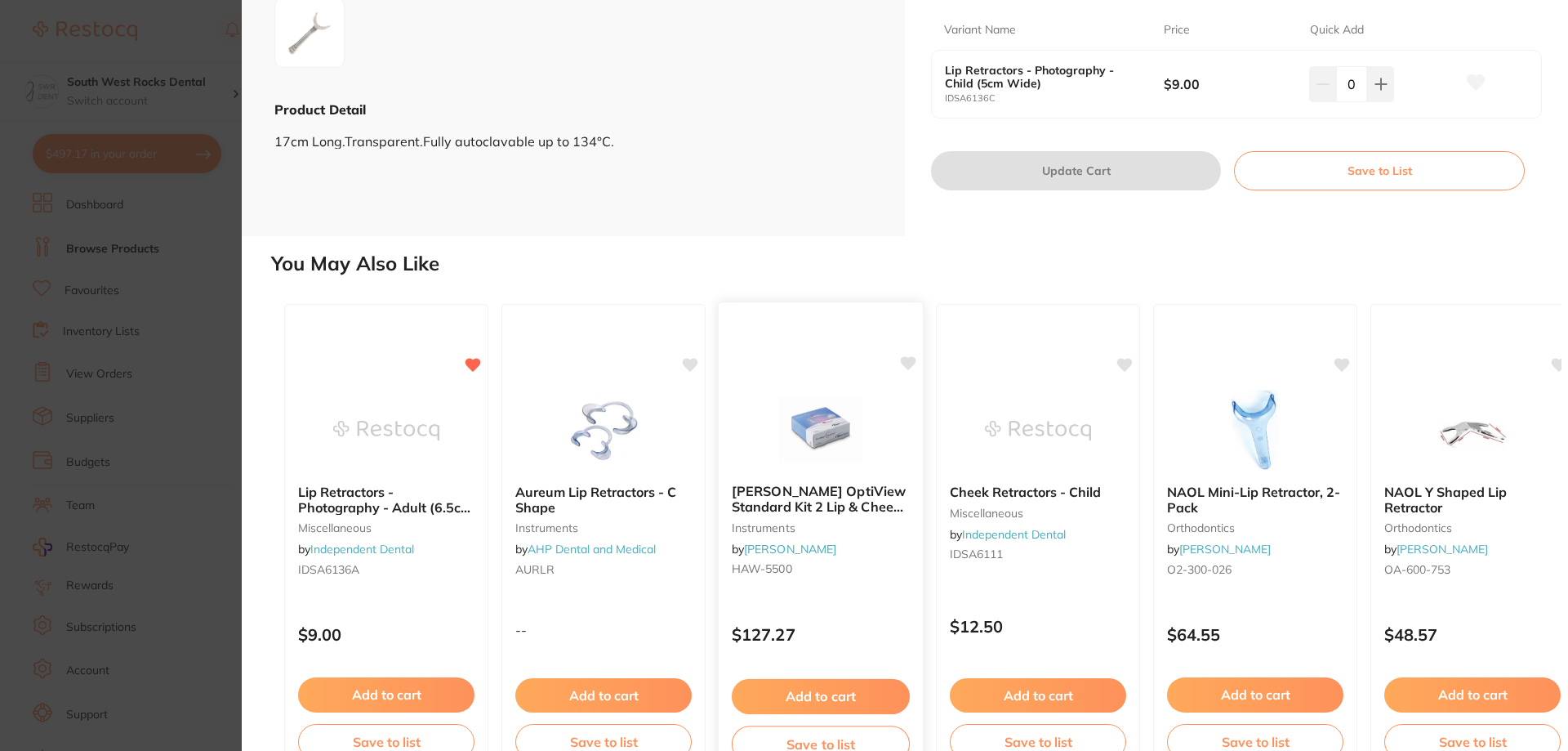
scroll to position [419, 0]
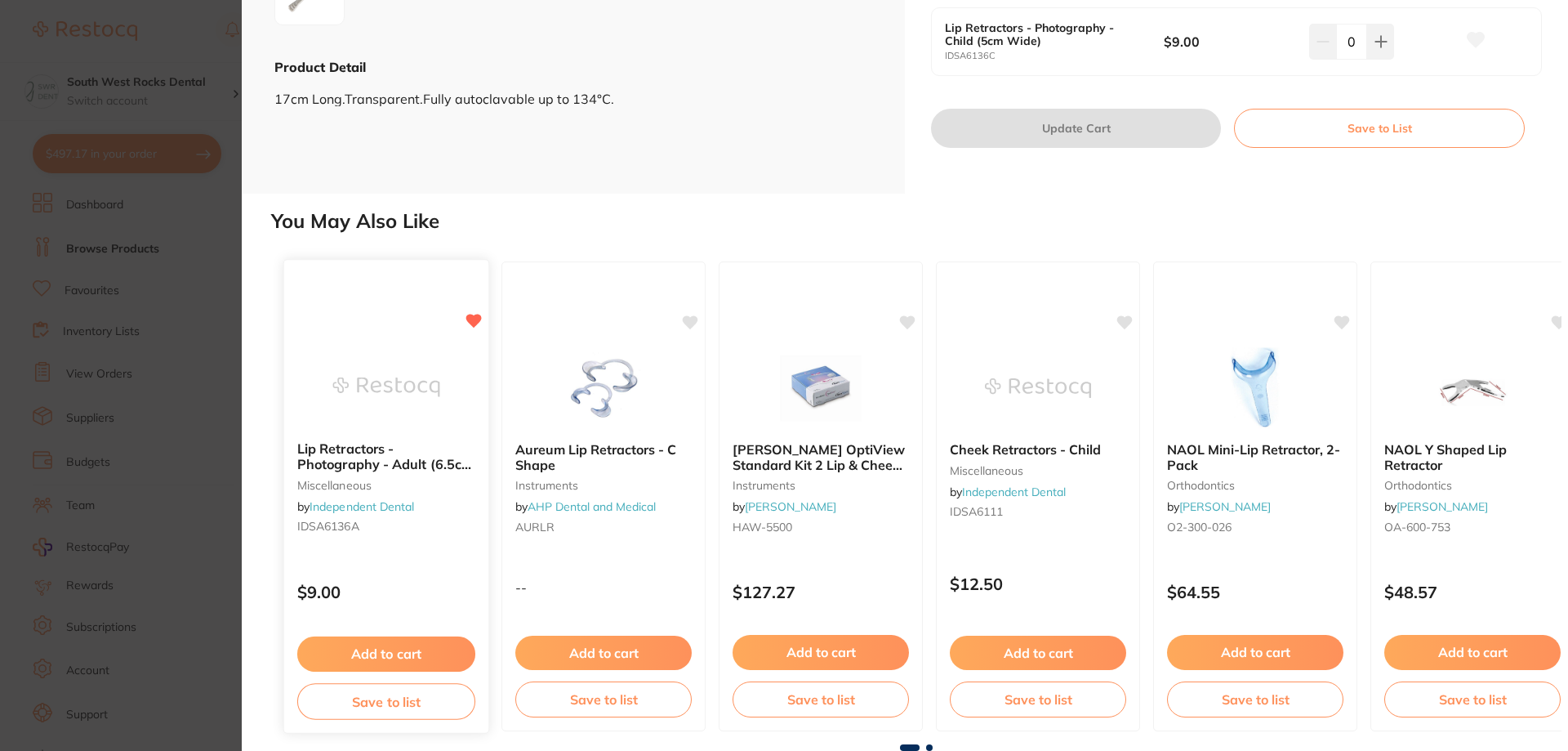
click at [368, 653] on button "Add to cart" at bounding box center [386, 653] width 178 height 35
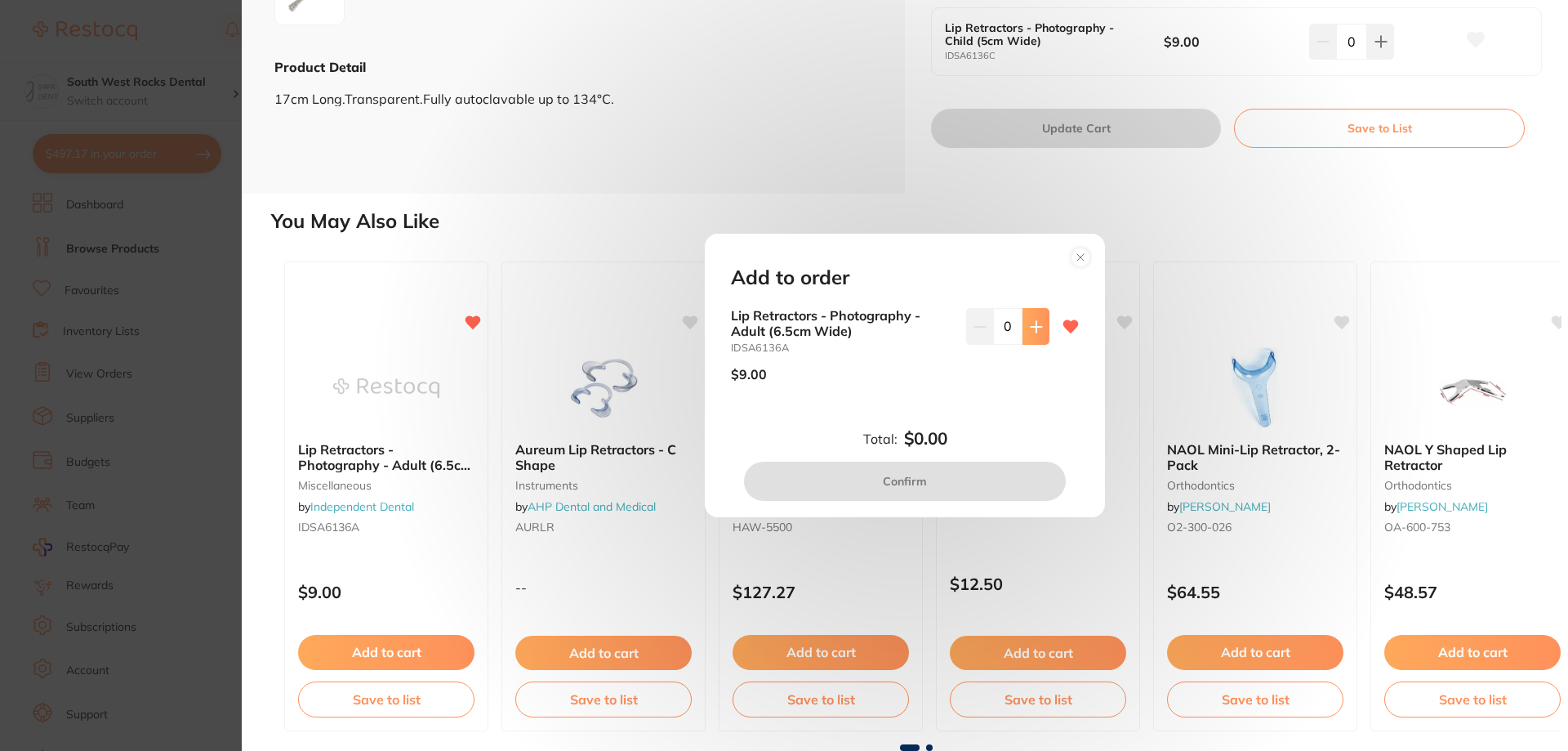
scroll to position [0, 0]
click at [1031, 336] on button at bounding box center [1035, 326] width 27 height 36
type input "3"
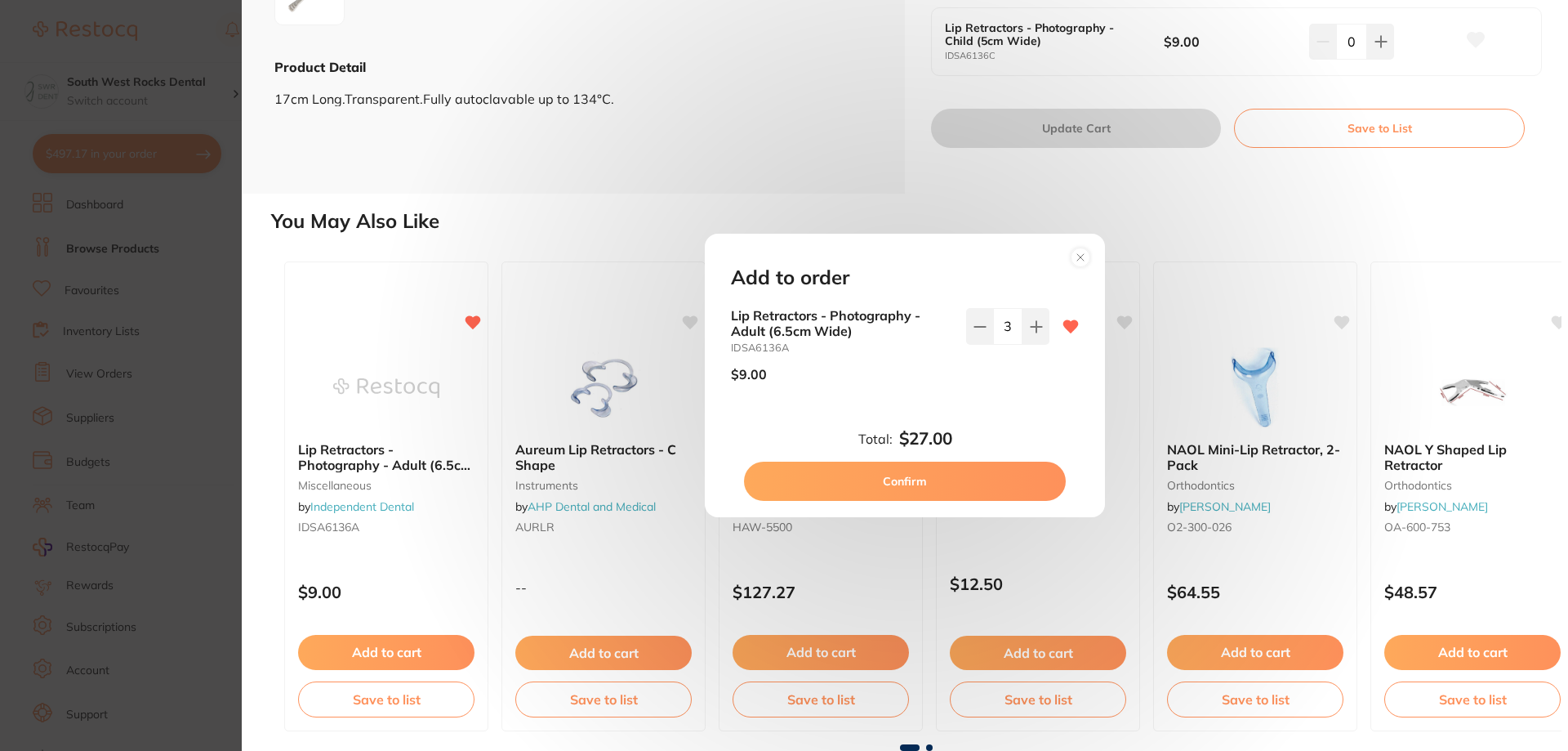
click at [1000, 475] on button "Confirm" at bounding box center [904, 481] width 322 height 39
checkbox input "false"
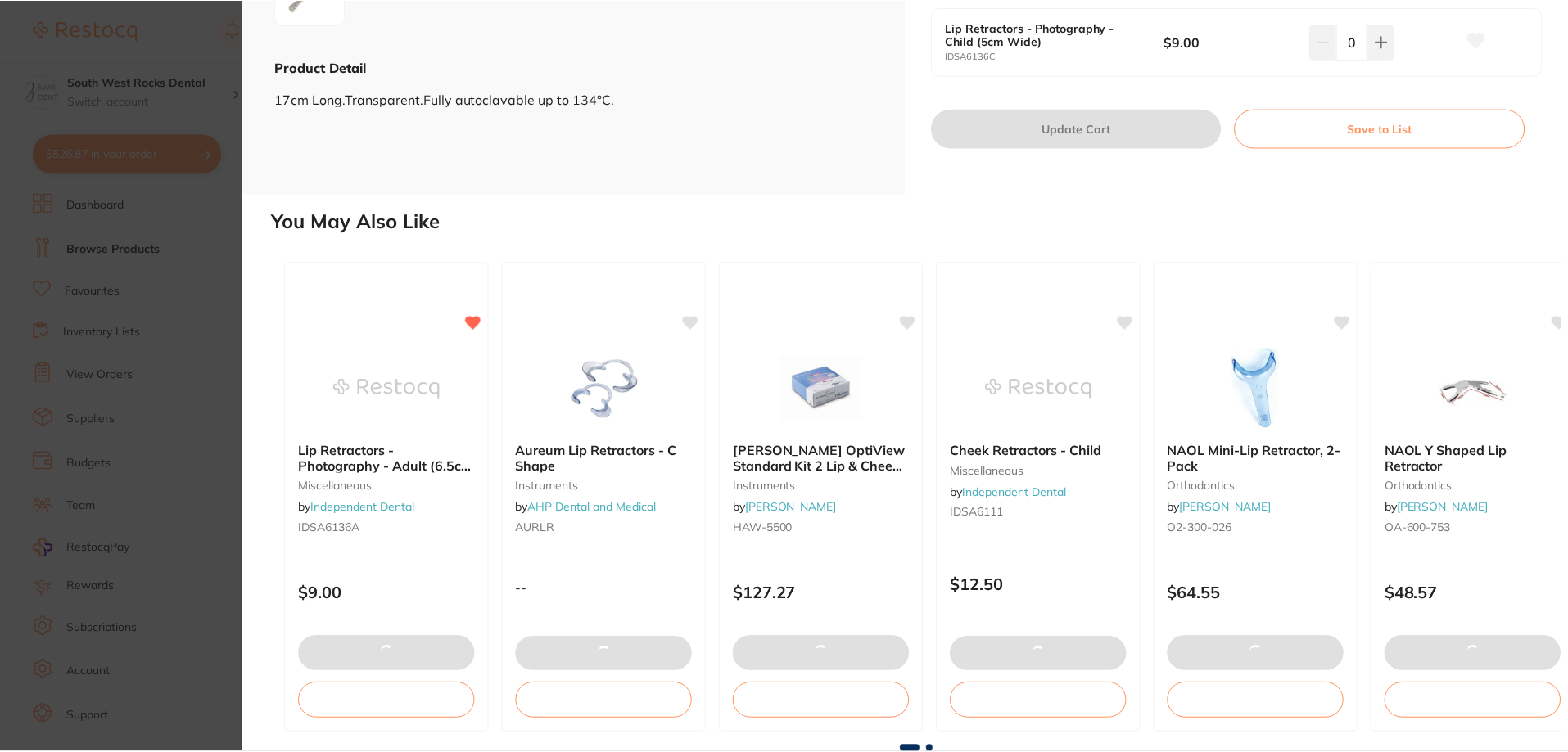
scroll to position [1, 0]
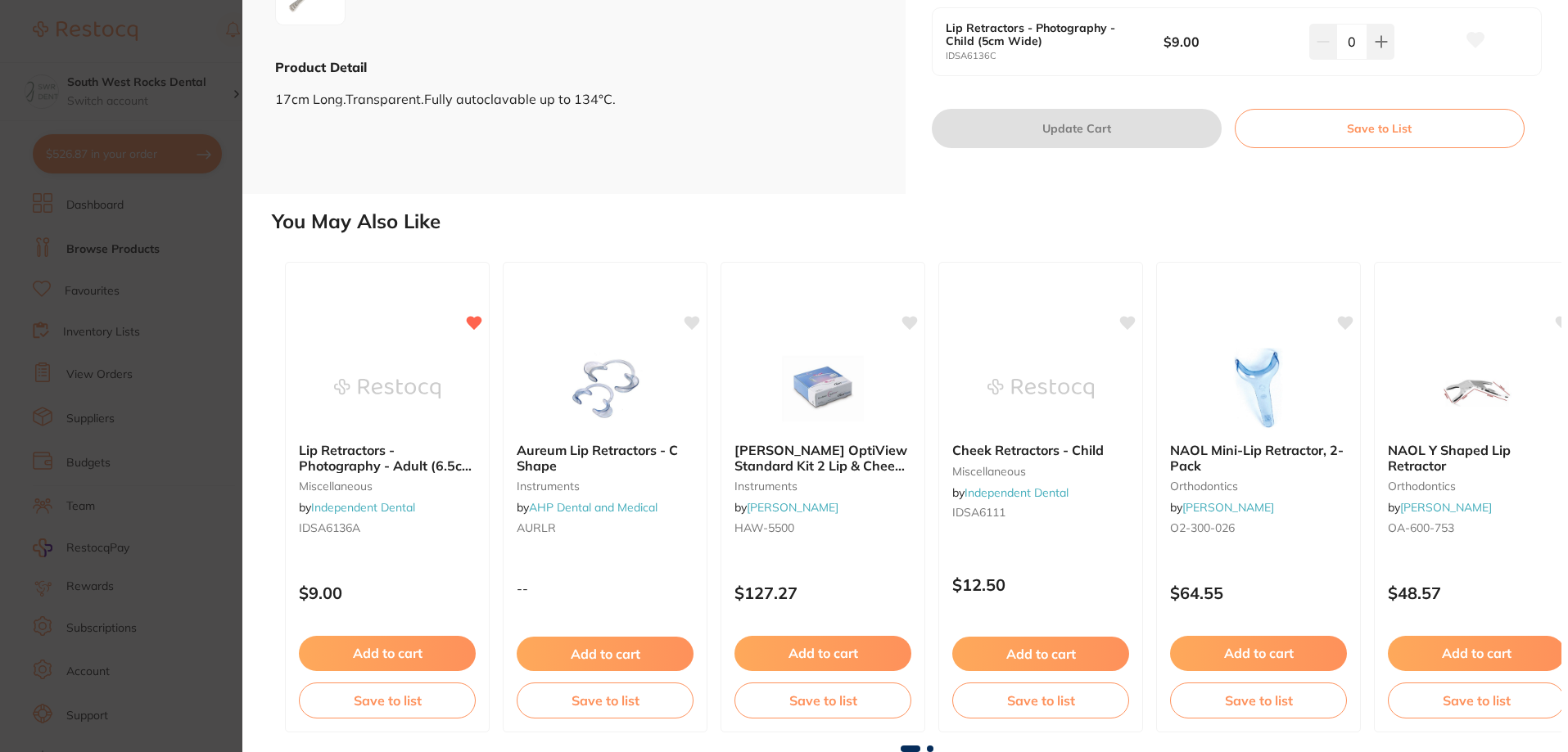
click at [389, 708] on button "Save to list" at bounding box center [387, 700] width 176 height 36
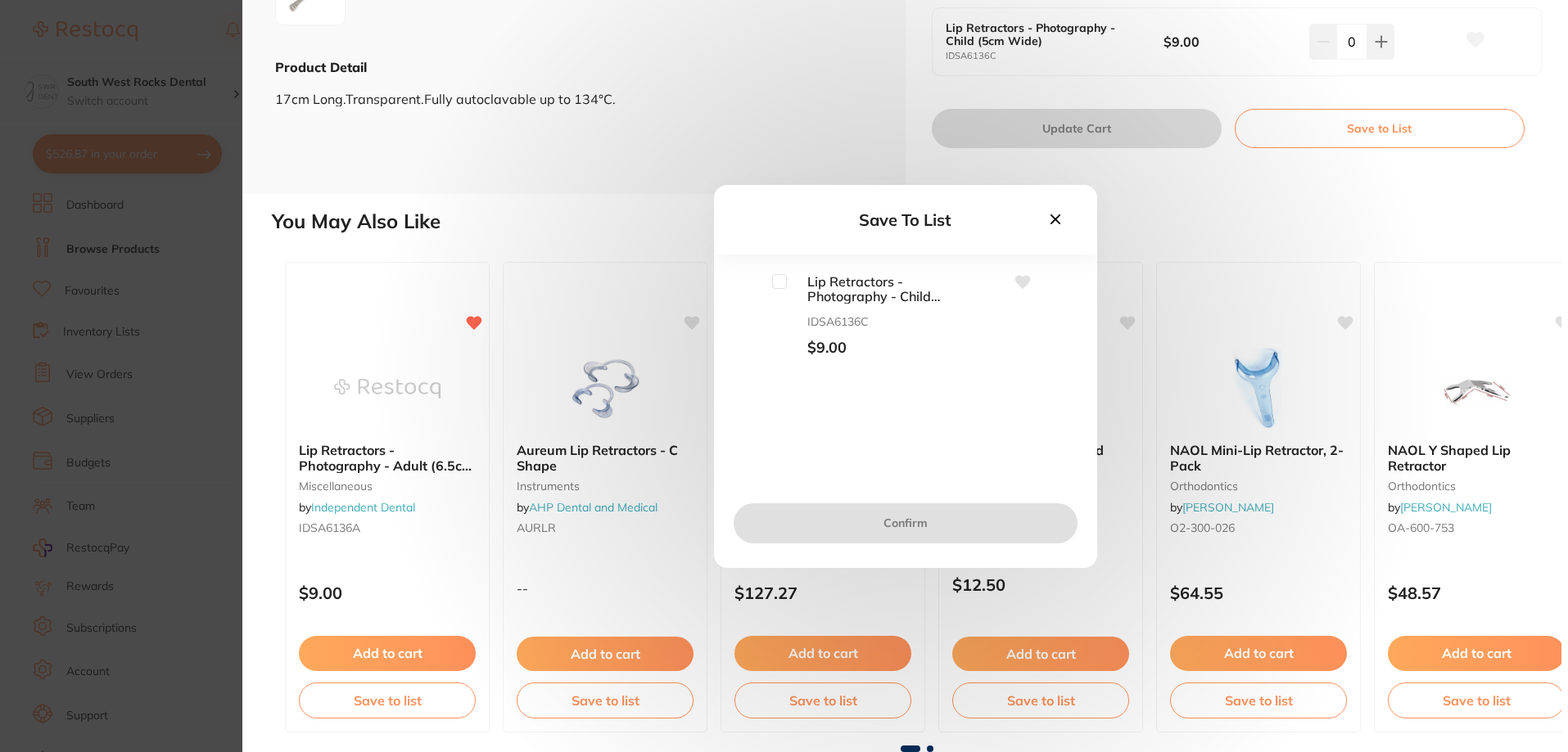
scroll to position [0, 0]
click at [774, 283] on input "checkbox" at bounding box center [778, 281] width 14 height 14
checkbox input "true"
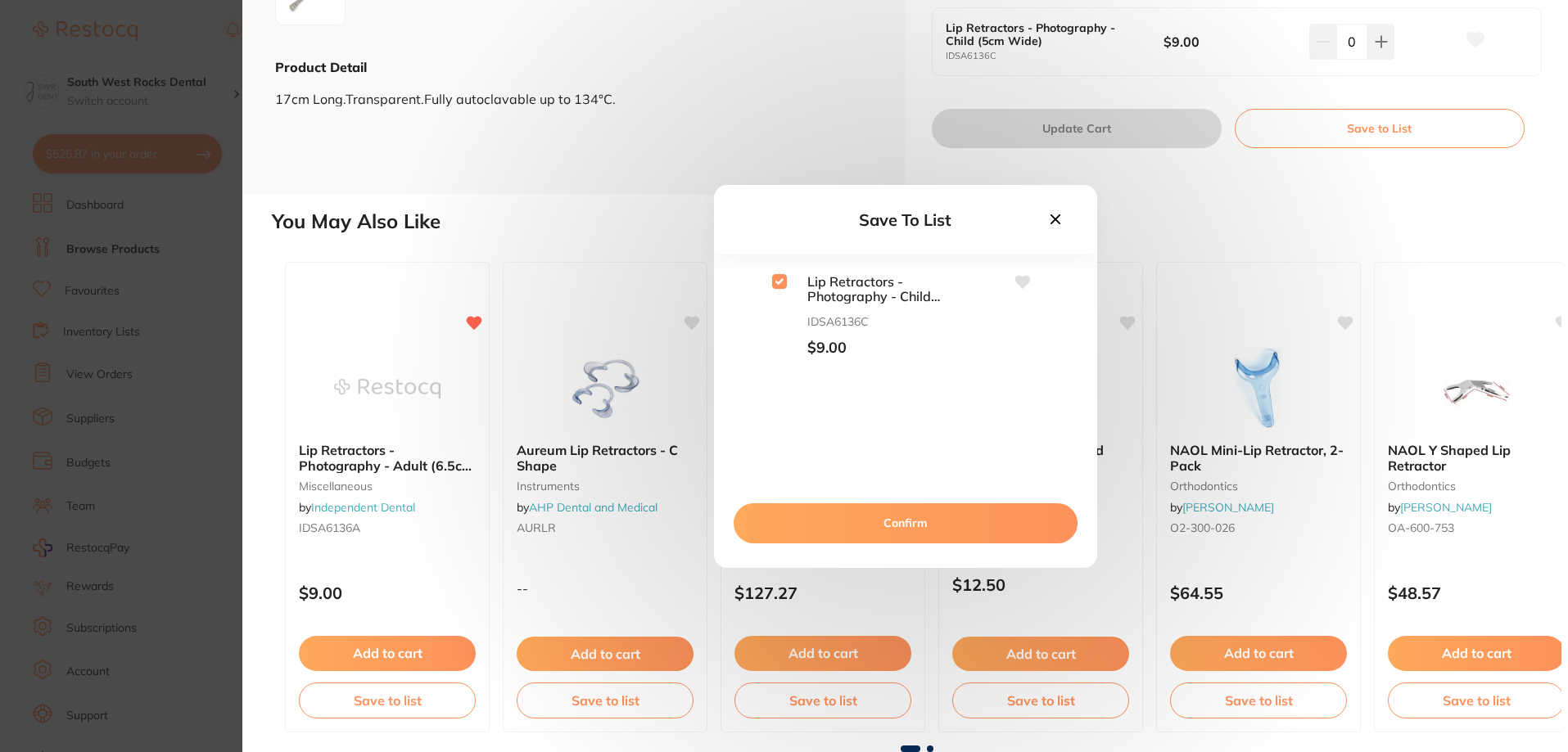
click at [1048, 219] on icon at bounding box center [1055, 218] width 18 height 18
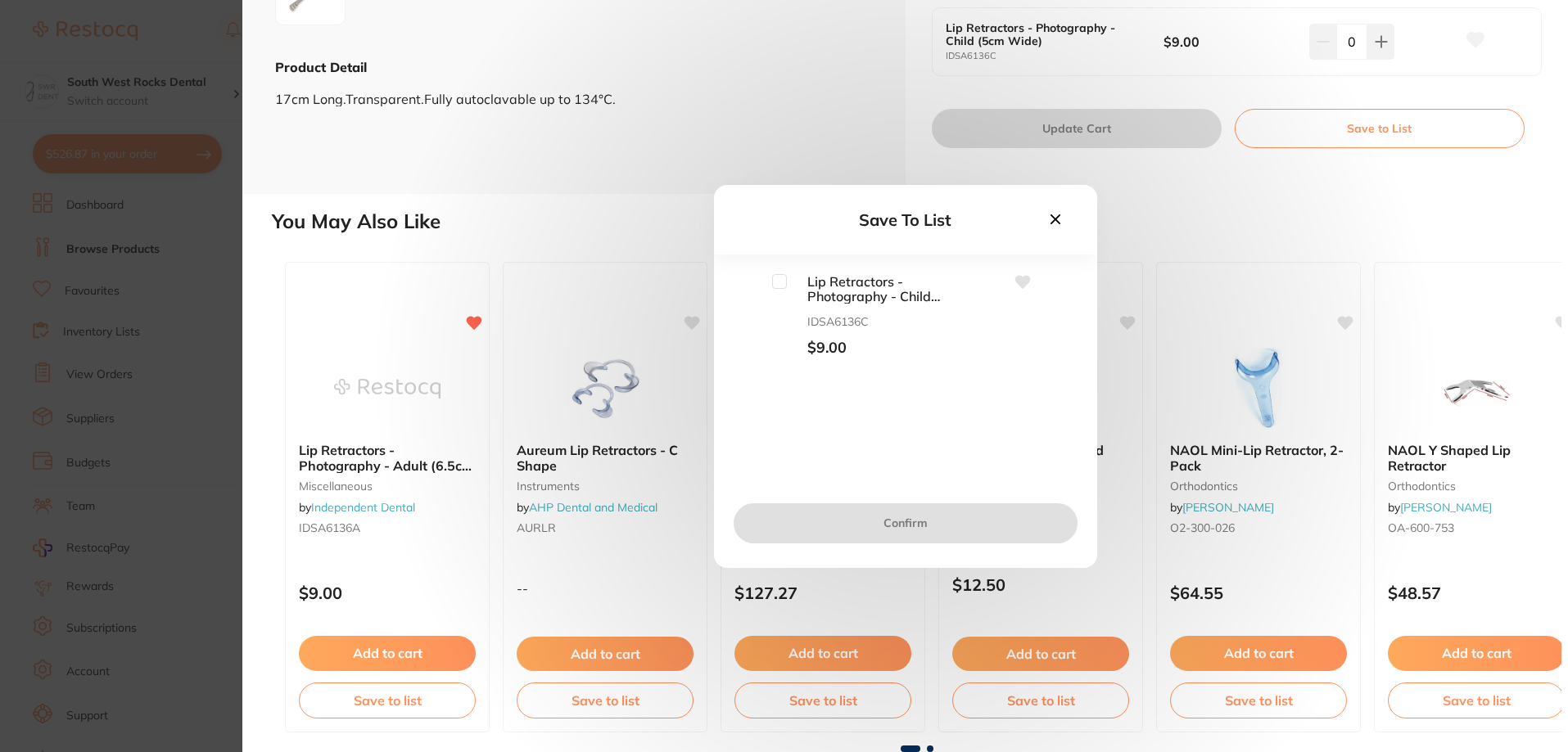
scroll to position [34, 0]
click at [1054, 216] on icon at bounding box center [1055, 218] width 18 height 18
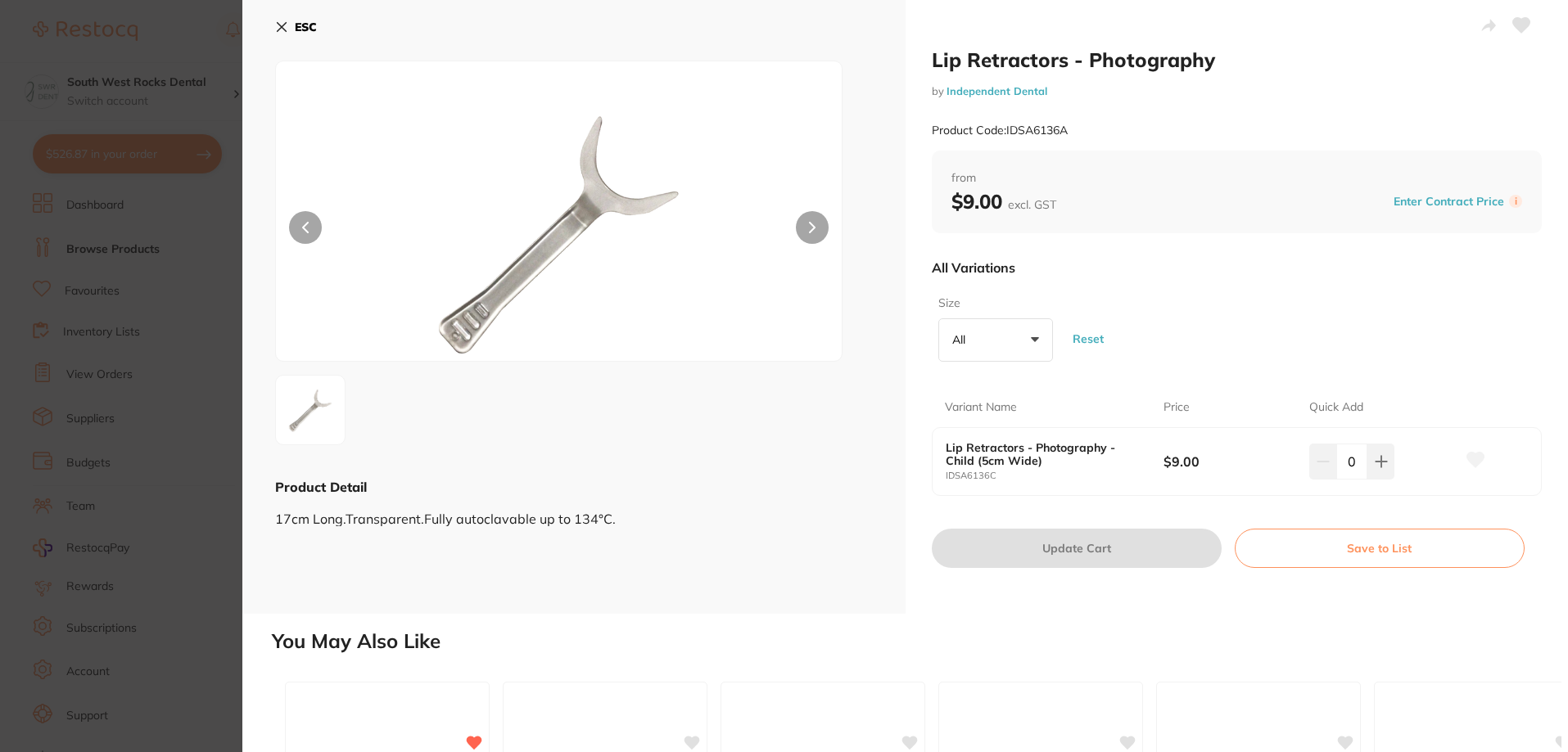
scroll to position [0, 0]
click at [279, 26] on icon at bounding box center [282, 27] width 9 height 9
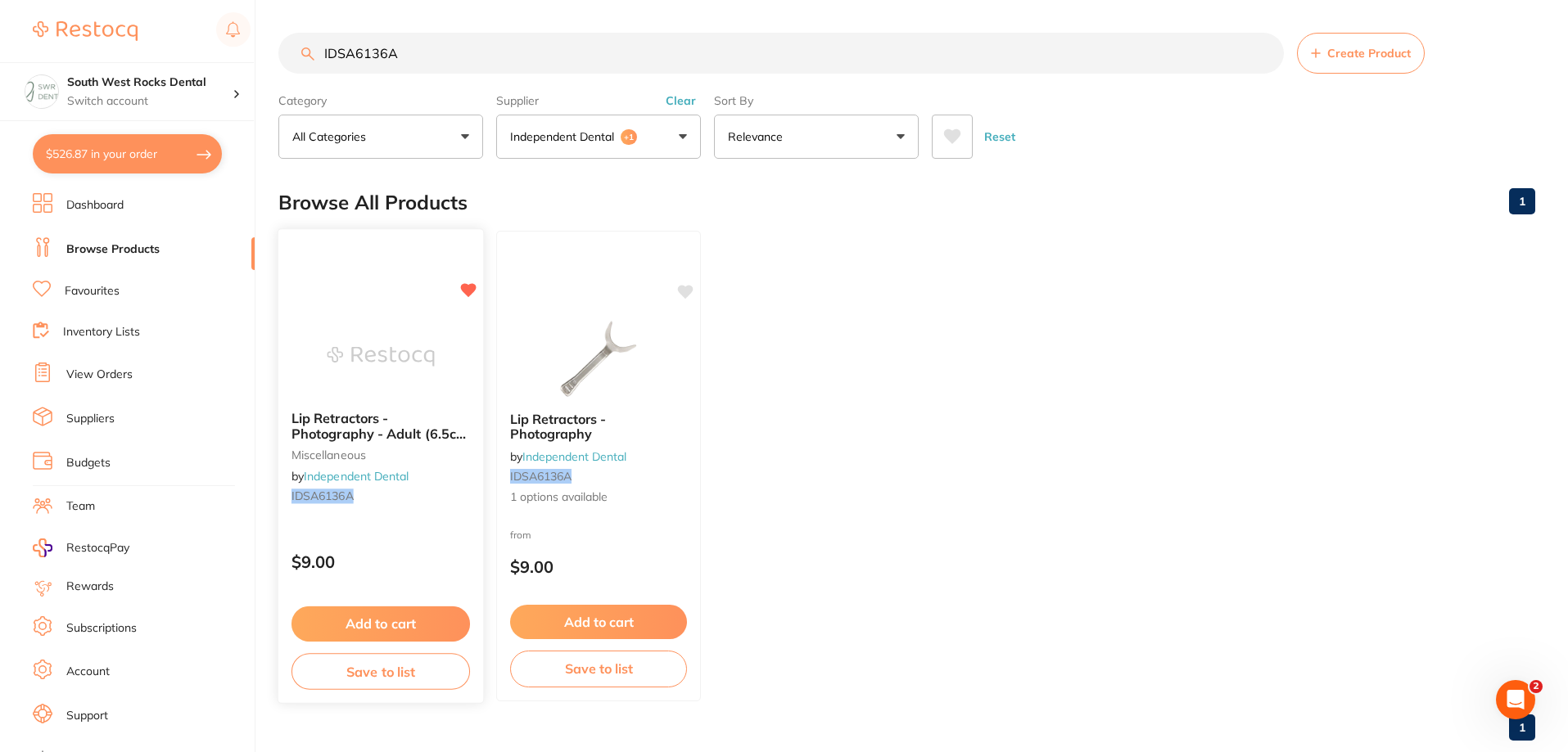
click at [336, 676] on button "Save to list" at bounding box center [380, 672] width 178 height 36
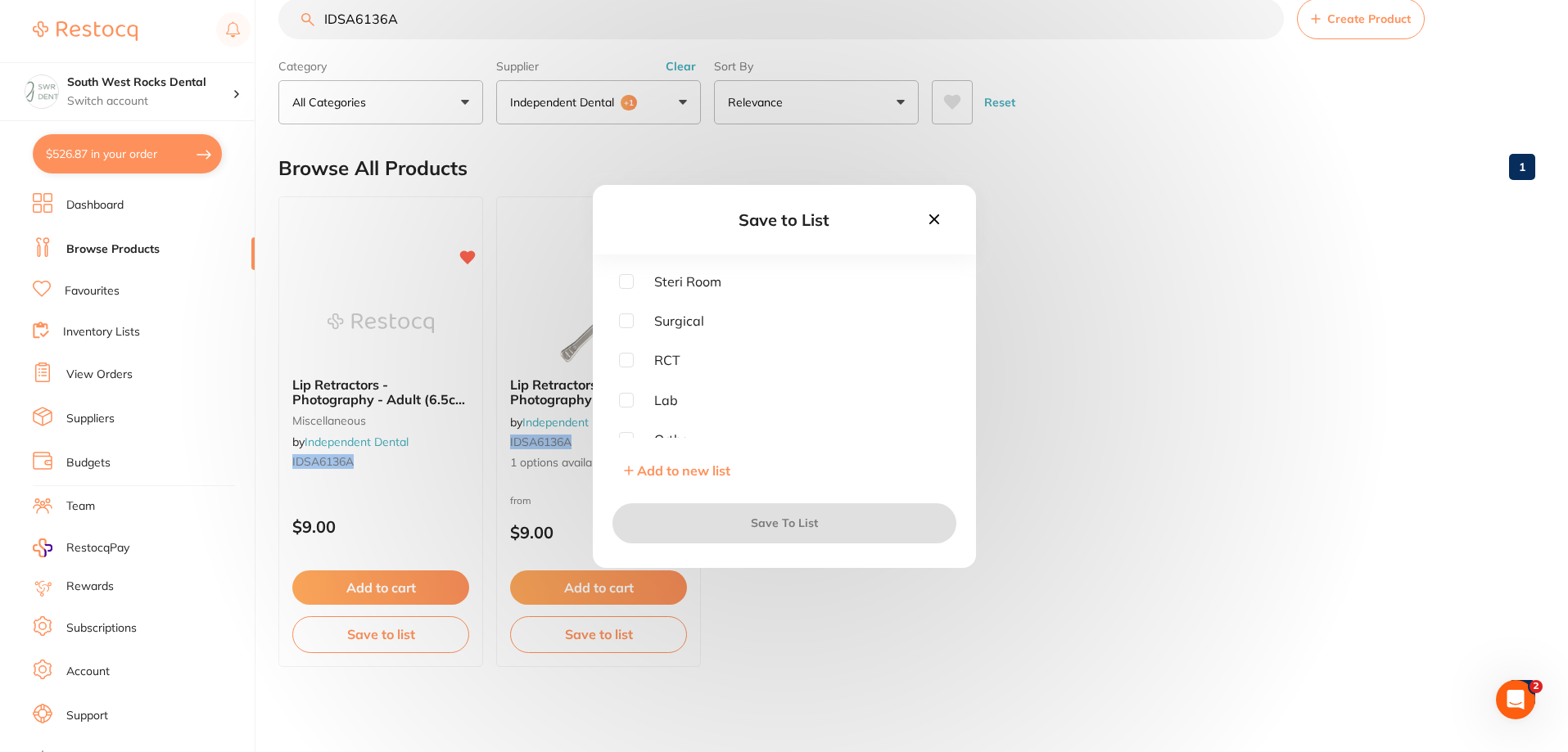
click at [624, 280] on input "checkbox" at bounding box center [626, 281] width 14 height 14
checkbox input "true"
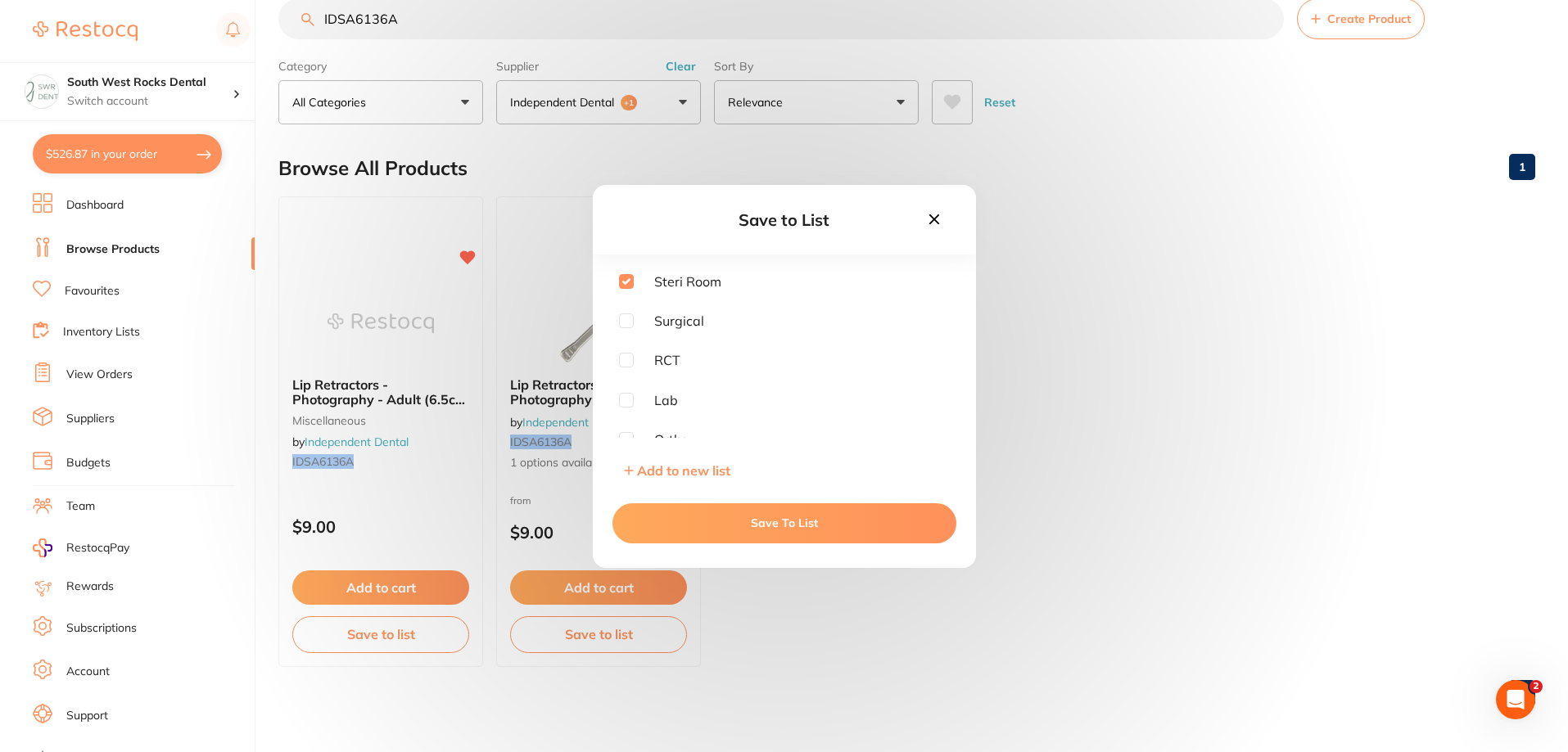
click at [822, 517] on button "Save To List" at bounding box center [784, 522] width 344 height 39
